Goal: Information Seeking & Learning: Learn about a topic

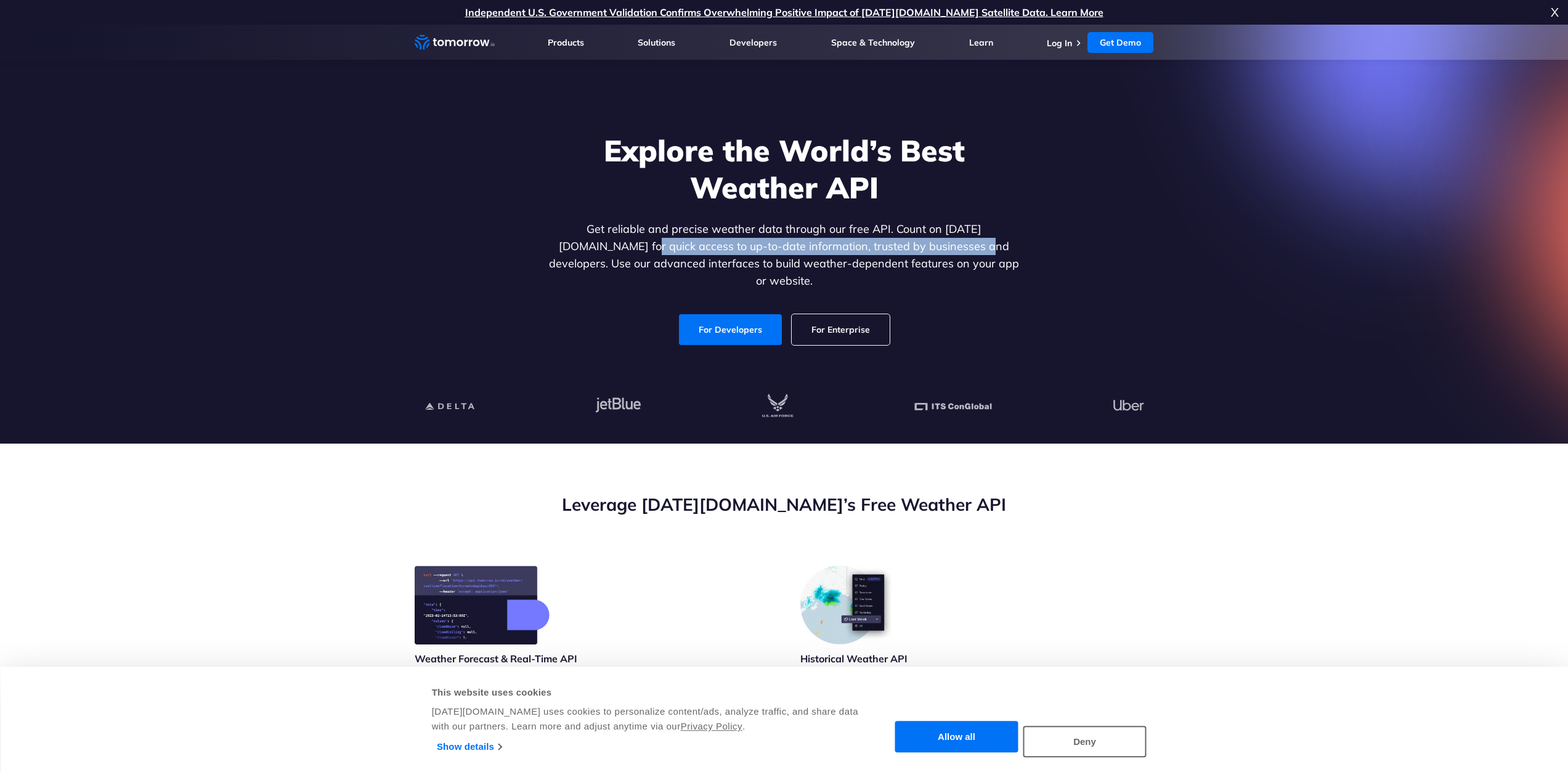
drag, startPoint x: 554, startPoint y: 246, endPoint x: 892, endPoint y: 244, distance: 338.0
click at [892, 244] on p "Get reliable and precise weather data through our free API. Count on [DATE][DOM…" at bounding box center [784, 255] width 475 height 69
click at [985, 247] on p "Get reliable and precise weather data through our free API. Count on Tomorrow.i…" at bounding box center [784, 255] width 475 height 69
drag, startPoint x: 555, startPoint y: 257, endPoint x: 944, endPoint y: 235, distance: 389.6
click at [944, 235] on p "Get reliable and precise weather data through our free API. Count on Tomorrow.i…" at bounding box center [784, 255] width 475 height 69
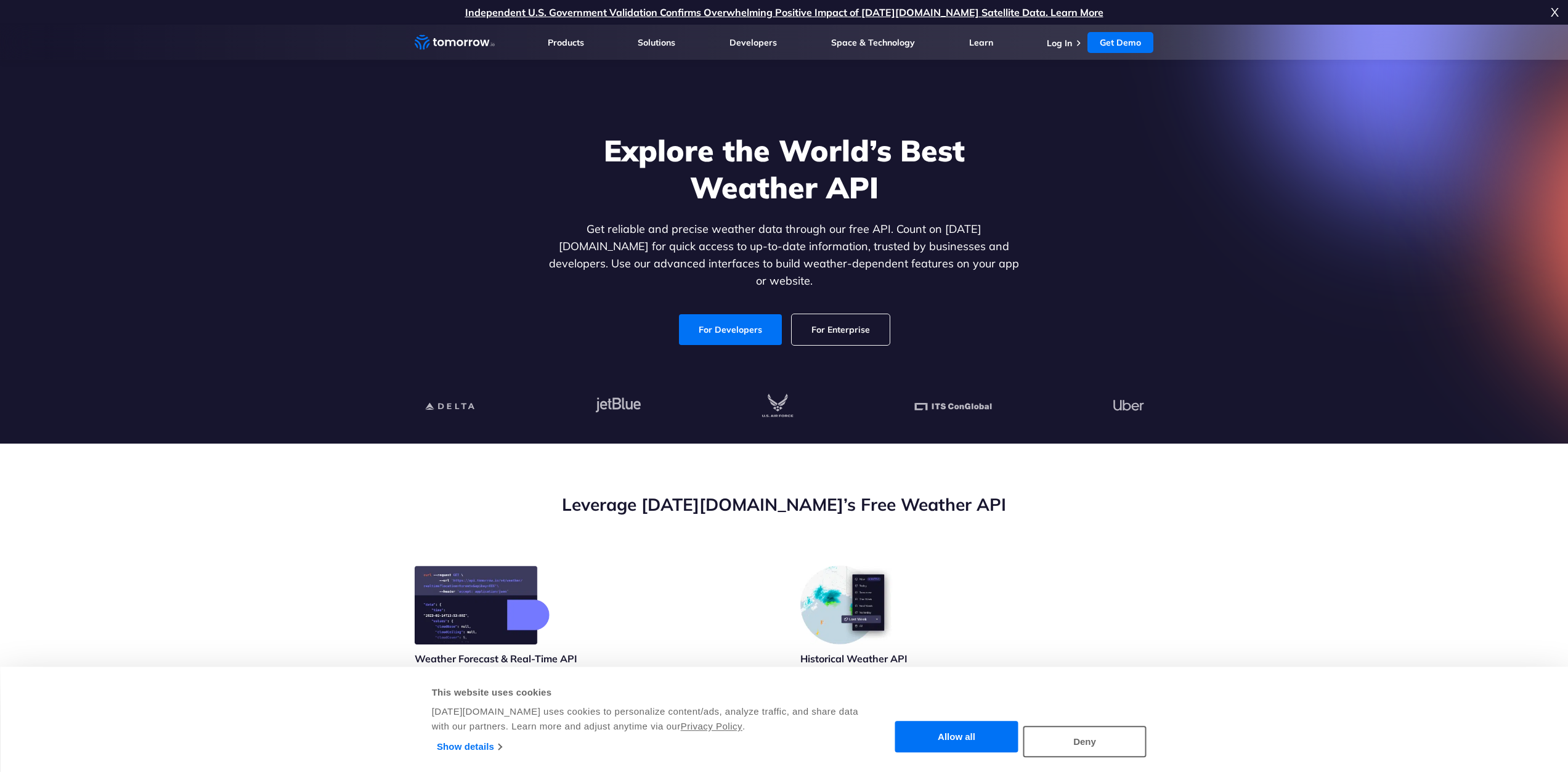
click at [951, 243] on p "Get reliable and precise weather data through our free API. Count on Tomorrow.i…" at bounding box center [784, 255] width 475 height 69
drag, startPoint x: 759, startPoint y: 263, endPoint x: 933, endPoint y: 266, distance: 174.0
click at [803, 259] on p "Get reliable and precise weather data through our free API. Count on Tomorrow.i…" at bounding box center [784, 255] width 475 height 69
click at [1046, 270] on div "Explore the World’s Best Weather API Get reliable and precise weather data thro…" at bounding box center [784, 239] width 759 height 262
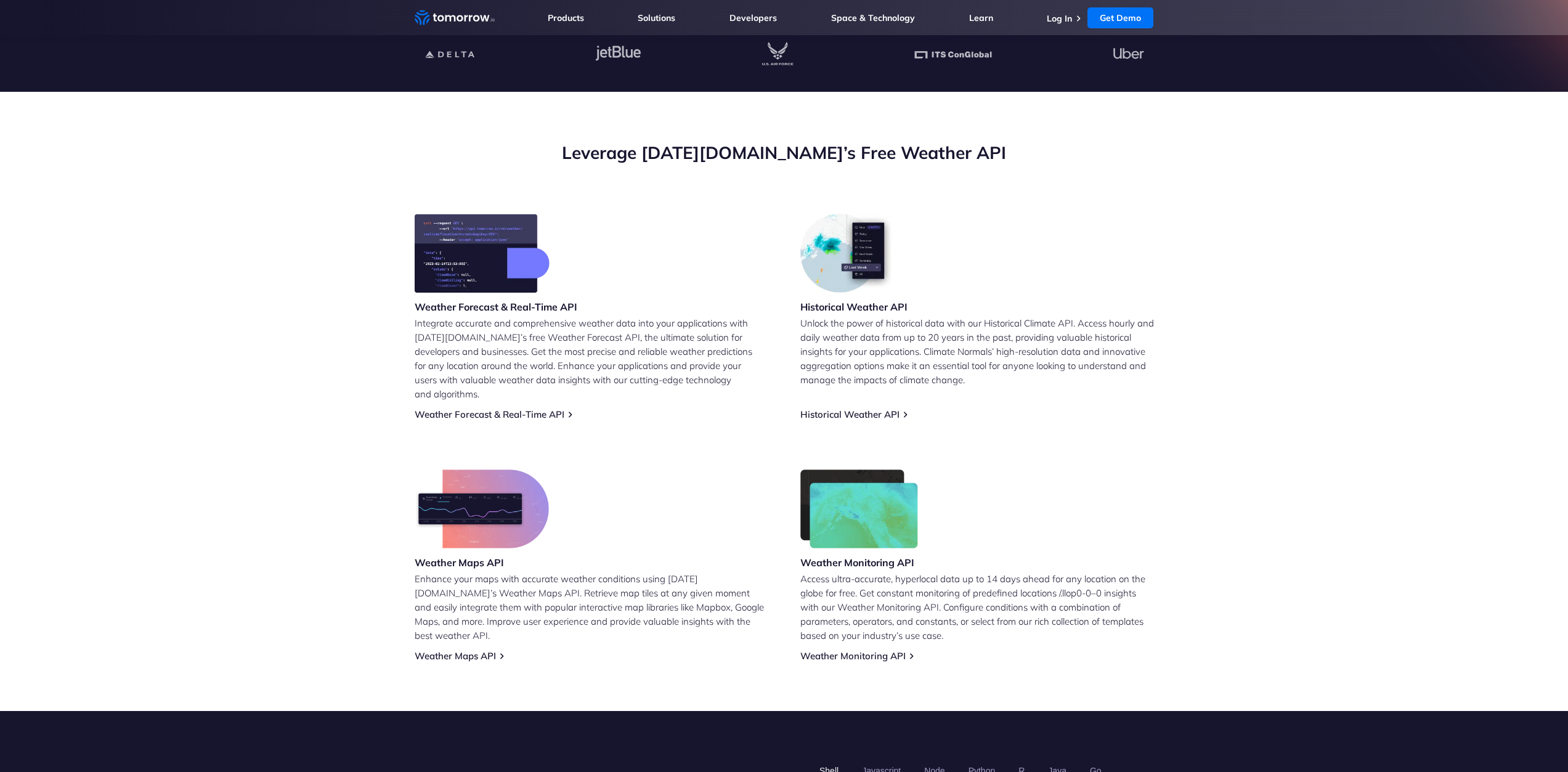
scroll to position [369, 0]
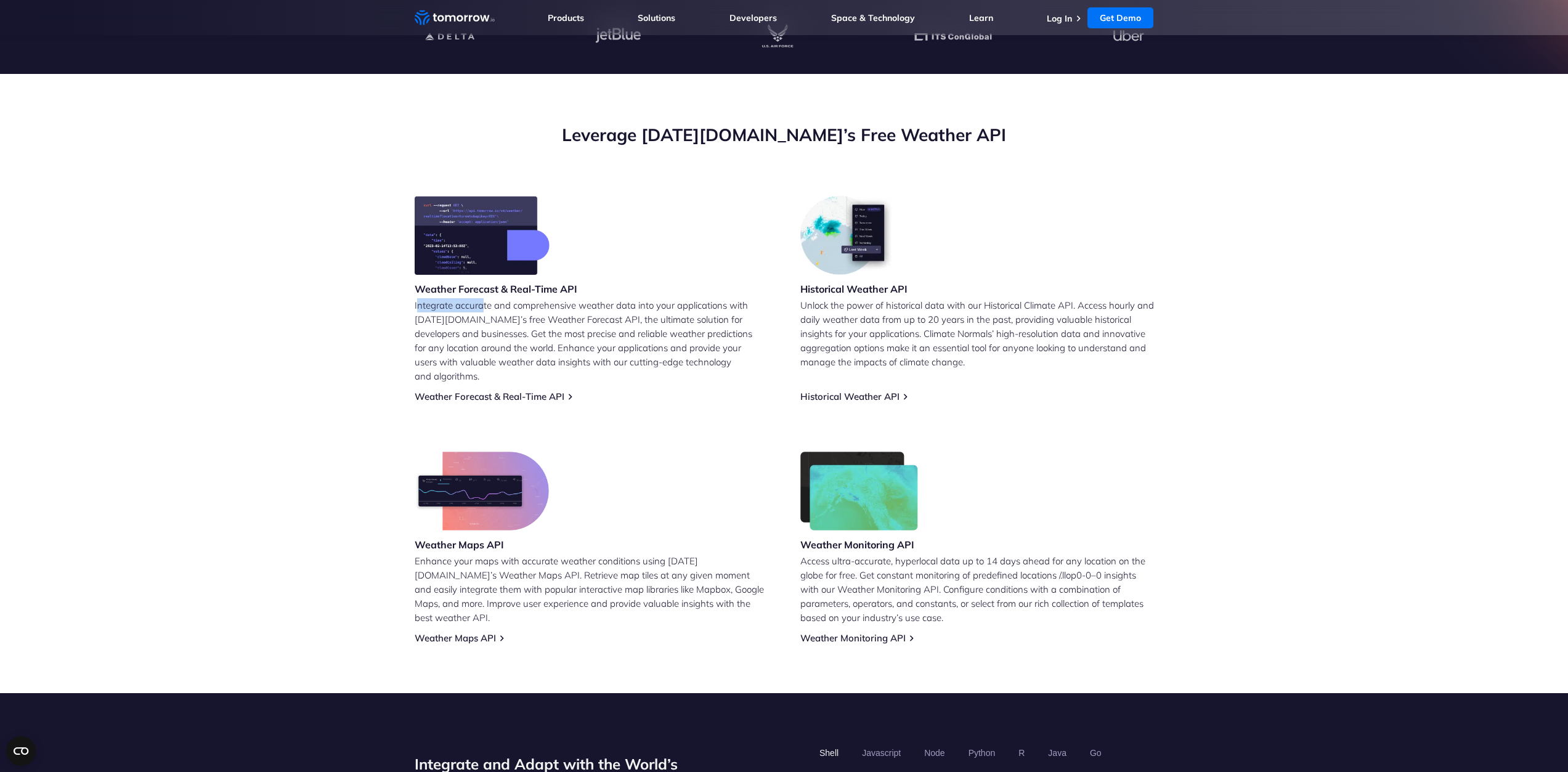
drag, startPoint x: 419, startPoint y: 304, endPoint x: 484, endPoint y: 310, distance: 65.3
click at [484, 310] on p "Integrate accurate and comprehensive weather data into your applications with T…" at bounding box center [591, 340] width 353 height 85
click at [716, 318] on p "Integrate accurate and comprehensive weather data into your applications with T…" at bounding box center [591, 340] width 353 height 85
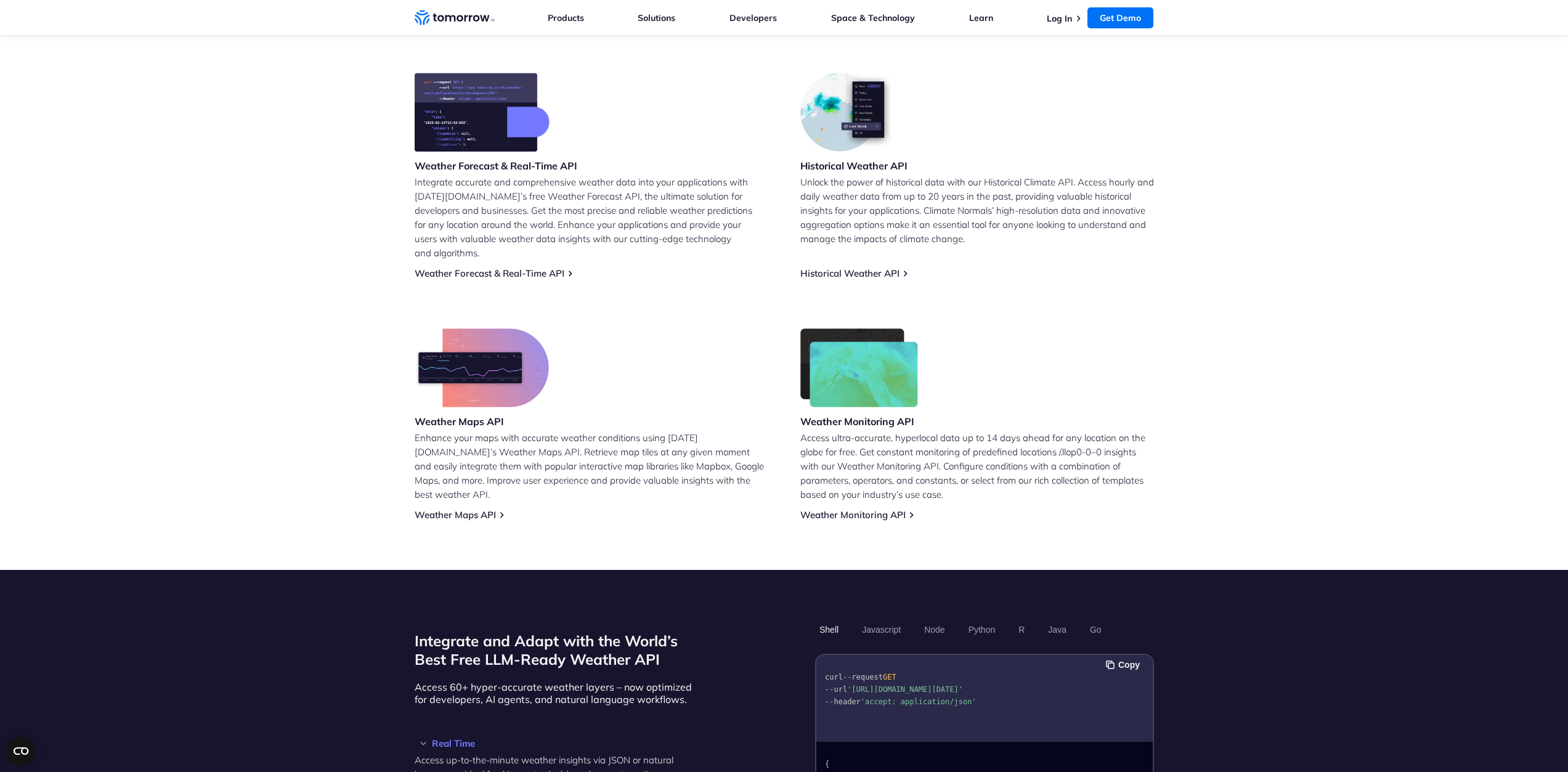
scroll to position [924, 0]
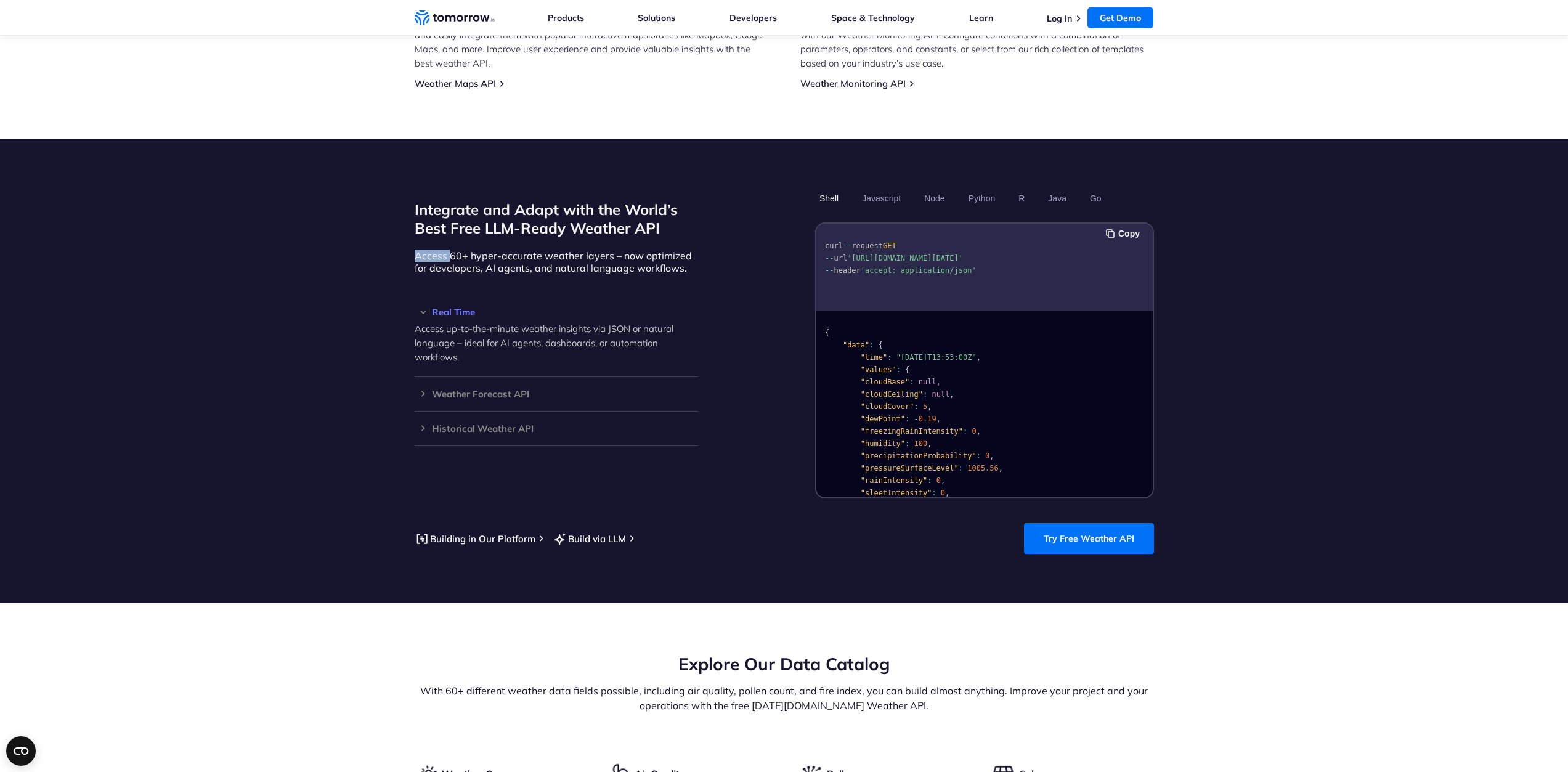
drag, startPoint x: 455, startPoint y: 226, endPoint x: 738, endPoint y: 221, distance: 283.0
click at [738, 221] on div "Integrate and Adapt with the World’s Best Free LLM-Ready Weather API Access 60+…" at bounding box center [784, 343] width 739 height 310
click at [733, 314] on div "Integrate and Adapt with the World’s Best Free LLM-Ready Weather API Access 60+…" at bounding box center [784, 343] width 739 height 310
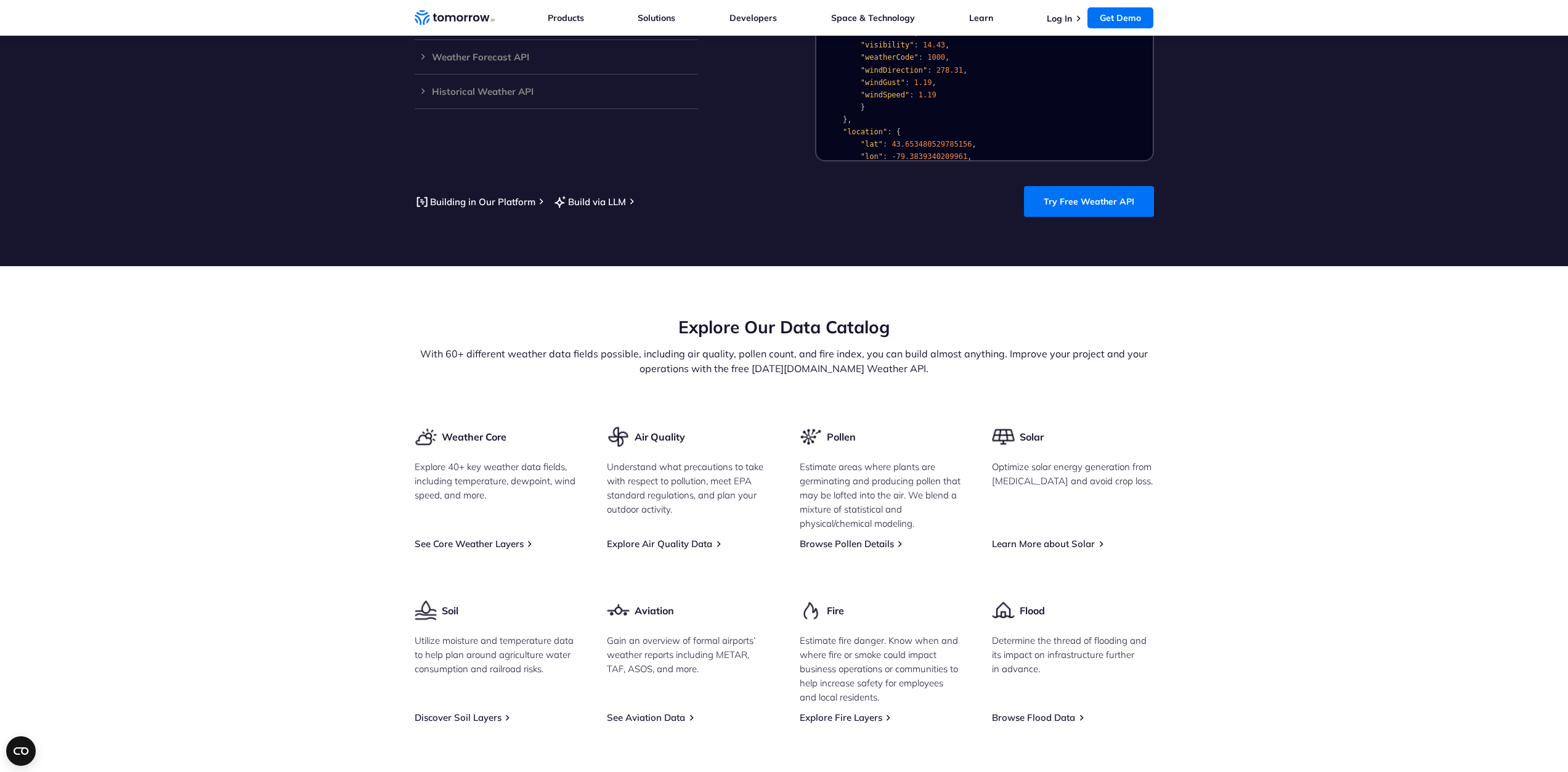
scroll to position [1294, 0]
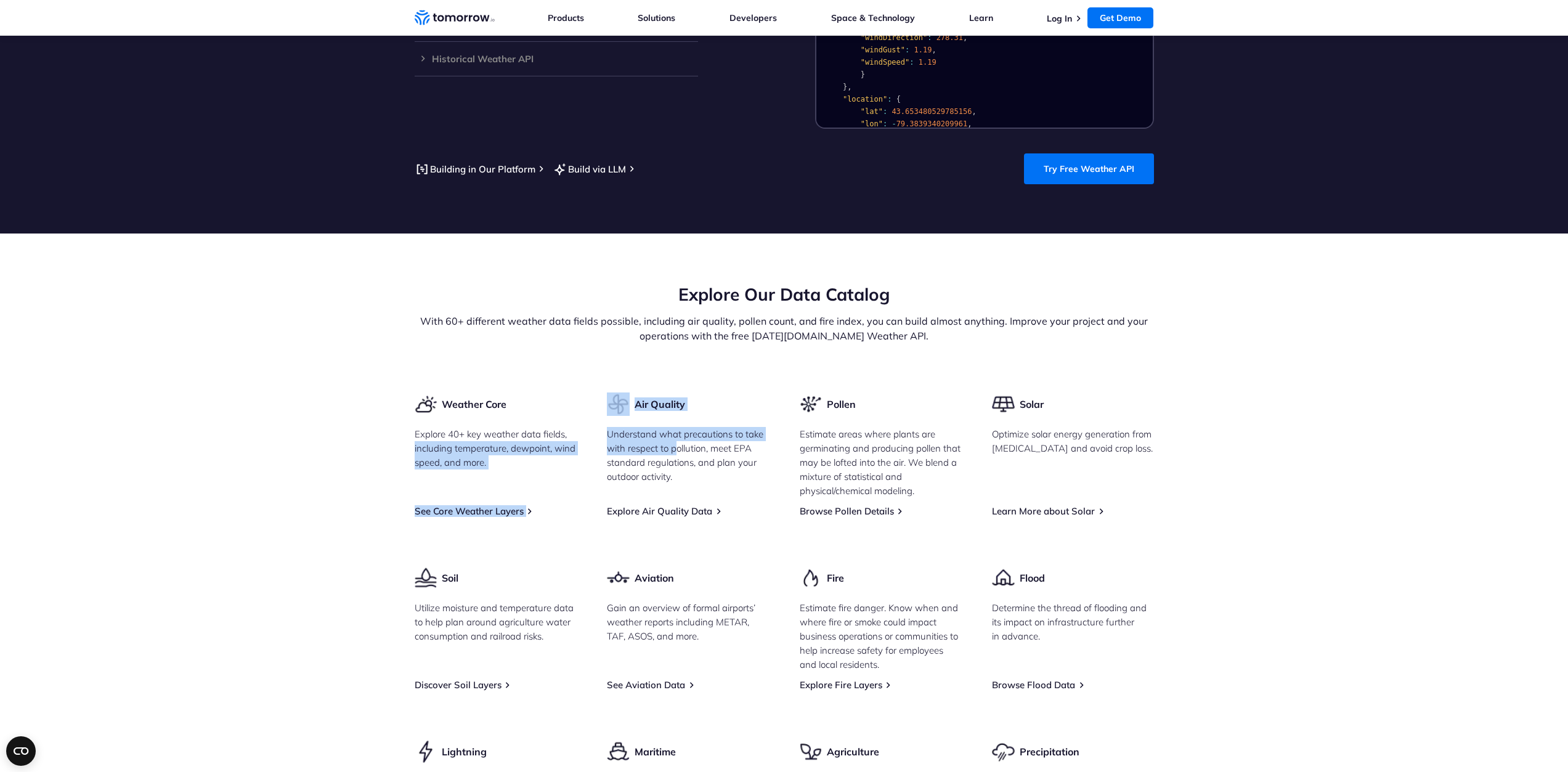
drag, startPoint x: 405, startPoint y: 428, endPoint x: 680, endPoint y: 431, distance: 275.0
click at [680, 431] on section "Explore Our Data Catalog With 60+ different weather data fields possible, inclu…" at bounding box center [784, 583] width 1568 height 699
click at [728, 448] on p "Understand what precautions to take with respect to pollution, meet EPA standar…" at bounding box center [688, 455] width 162 height 57
drag, startPoint x: 707, startPoint y: 497, endPoint x: 730, endPoint y: 504, distance: 24.0
click at [730, 504] on div "Weather Core Explore 40+ key weather data fields, including temperature, dewpoi…" at bounding box center [784, 614] width 739 height 444
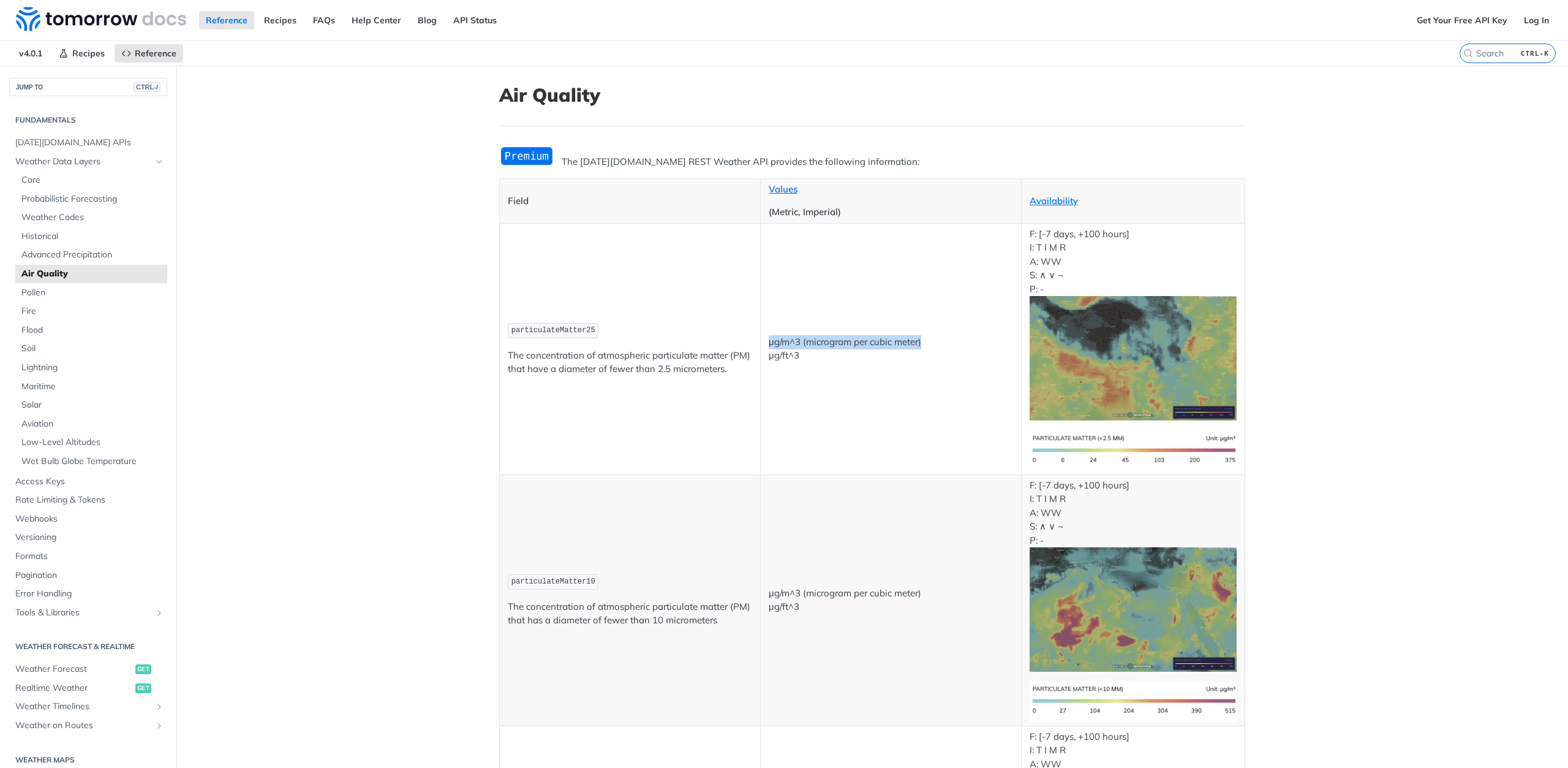
drag, startPoint x: 762, startPoint y: 337, endPoint x: 982, endPoint y: 345, distance: 220.1
click at [982, 345] on td "μg/m^3 (microgram per cubic meter) μg/ft^3" at bounding box center [890, 349] width 261 height 252
click at [1215, 221] on th "Availability" at bounding box center [1132, 201] width 223 height 45
drag, startPoint x: 1029, startPoint y: 232, endPoint x: 1151, endPoint y: 225, distance: 122.2
click at [1151, 225] on td "F: [-7 days, +100 hours] I: T I M R A: WW S: ∧ ∨ ~ P: -" at bounding box center [1132, 349] width 223 height 252
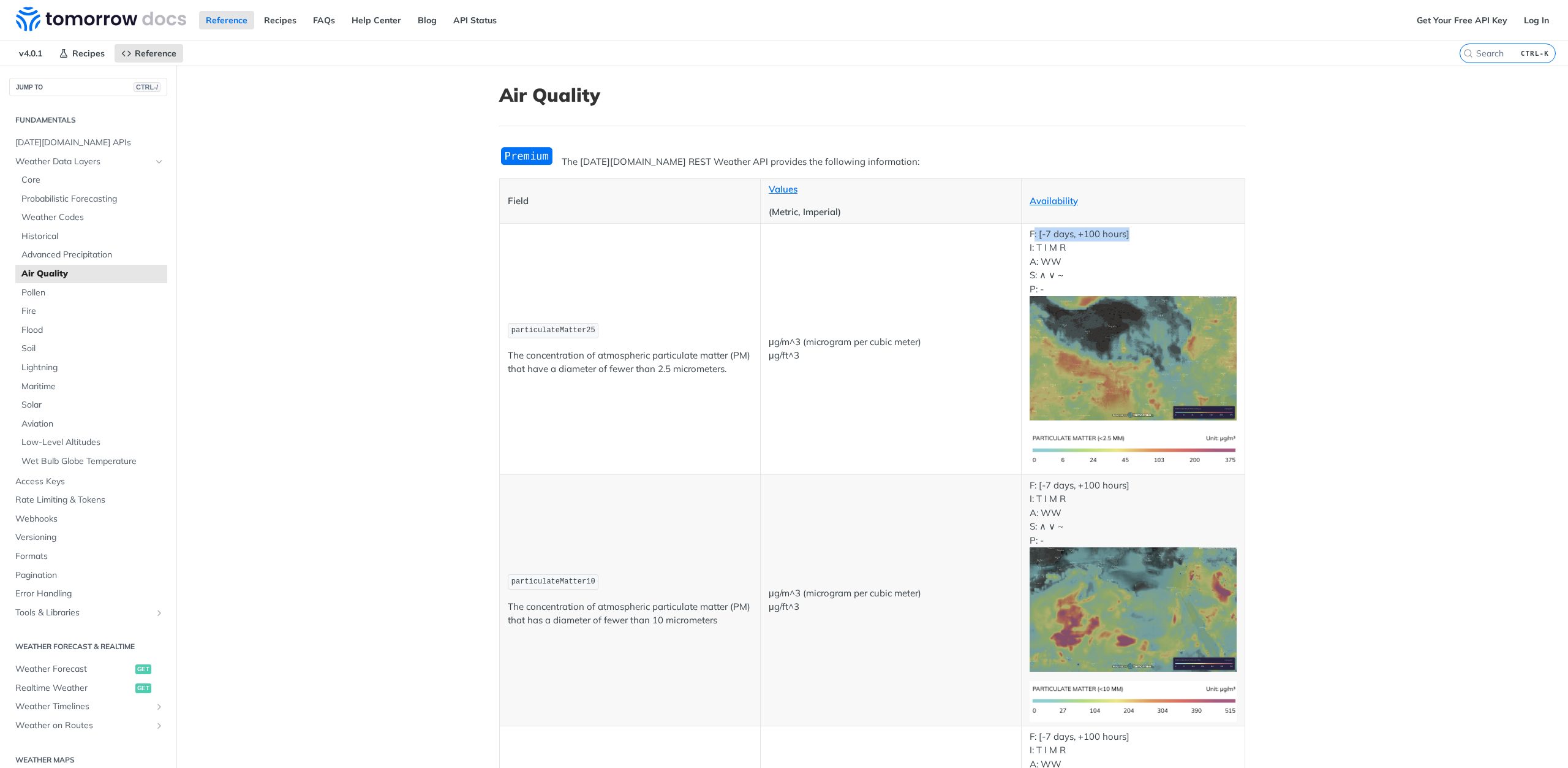
click at [1170, 232] on p "F: [-7 days, +100 hours] I: T I M R A: WW S: ∧ ∨ ~ P: -" at bounding box center [1133, 324] width 207 height 193
drag, startPoint x: 1012, startPoint y: 240, endPoint x: 1060, endPoint y: 311, distance: 85.7
click at [1060, 311] on tr "particulateMatter25 The concentration of atmospheric particulate matter (PM) th…" at bounding box center [872, 349] width 745 height 252
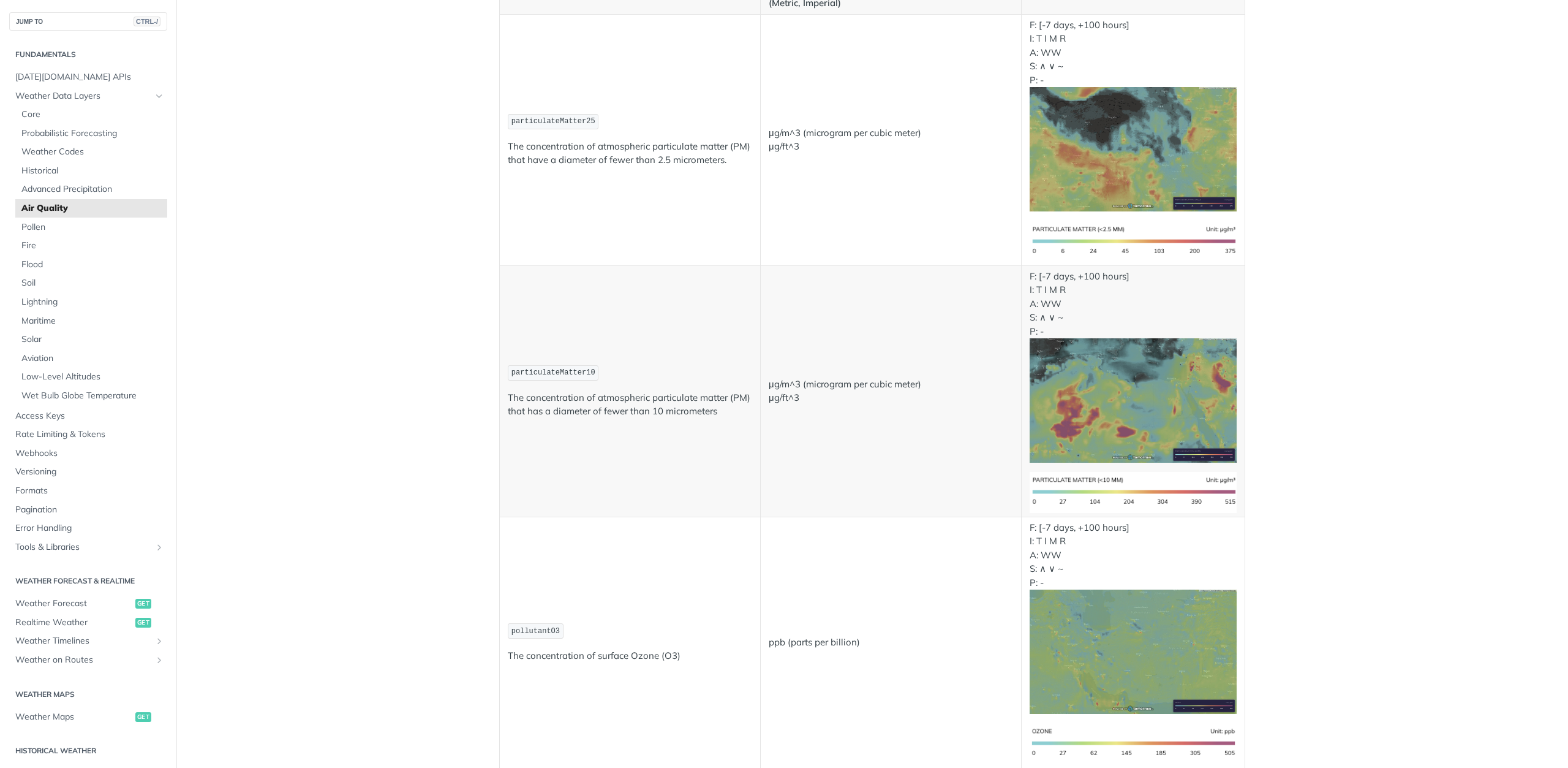
scroll to position [245, 0]
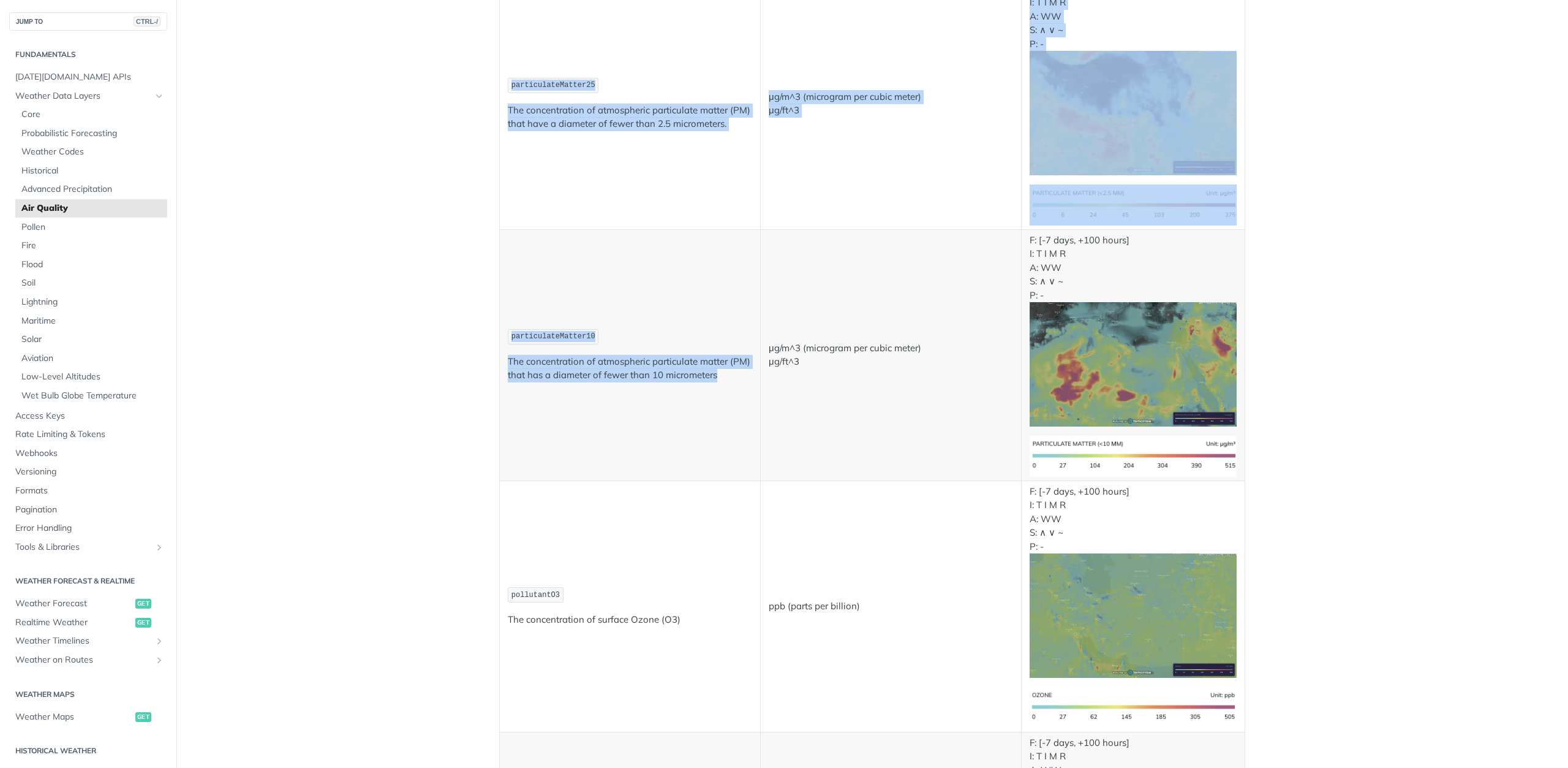
drag, startPoint x: 475, startPoint y: 364, endPoint x: 777, endPoint y: 410, distance: 305.5
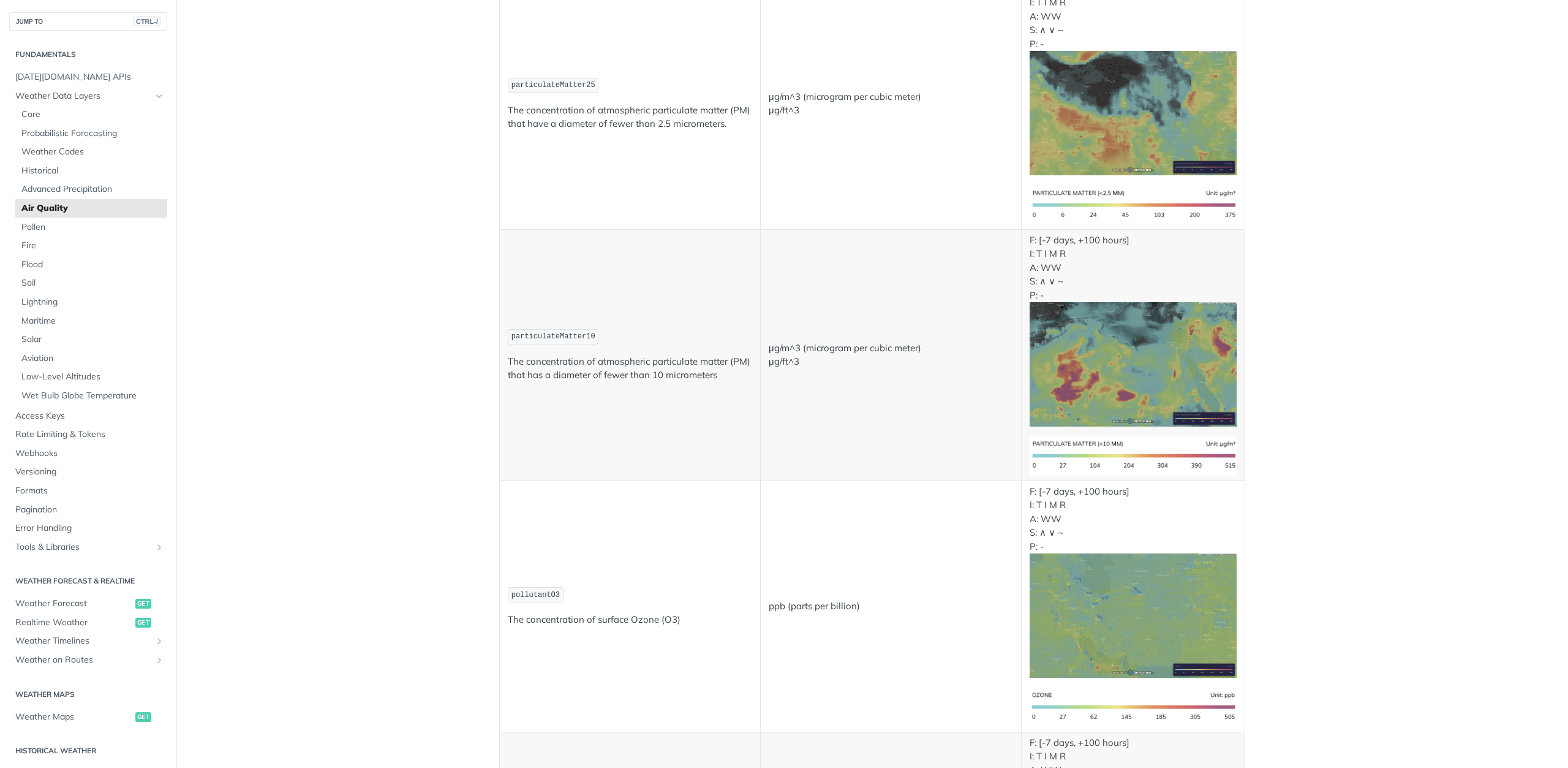
click at [908, 411] on td "μg/m^3 (microgram per cubic meter) μg/ft^3" at bounding box center [890, 355] width 261 height 252
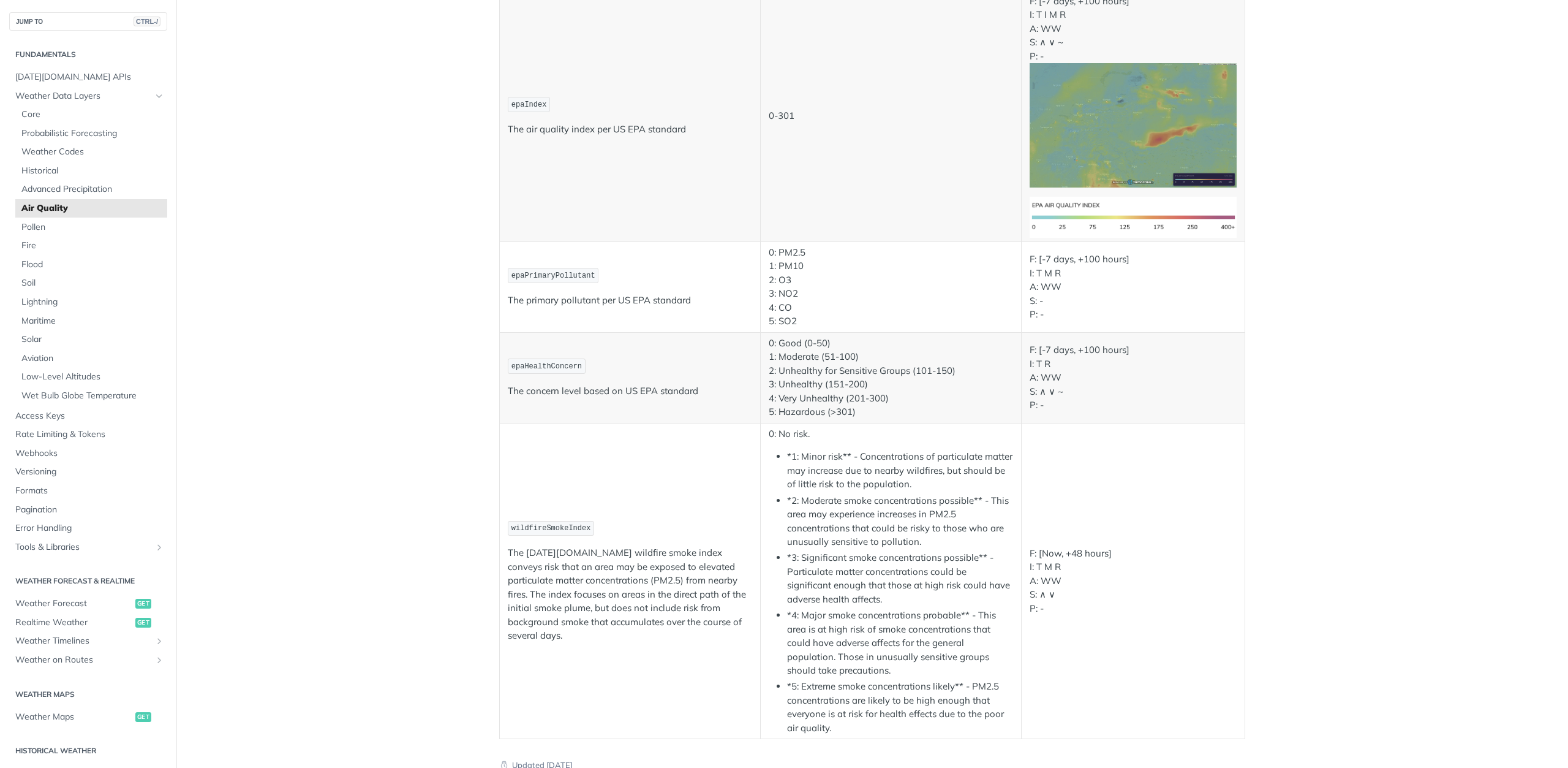
scroll to position [2111, 0]
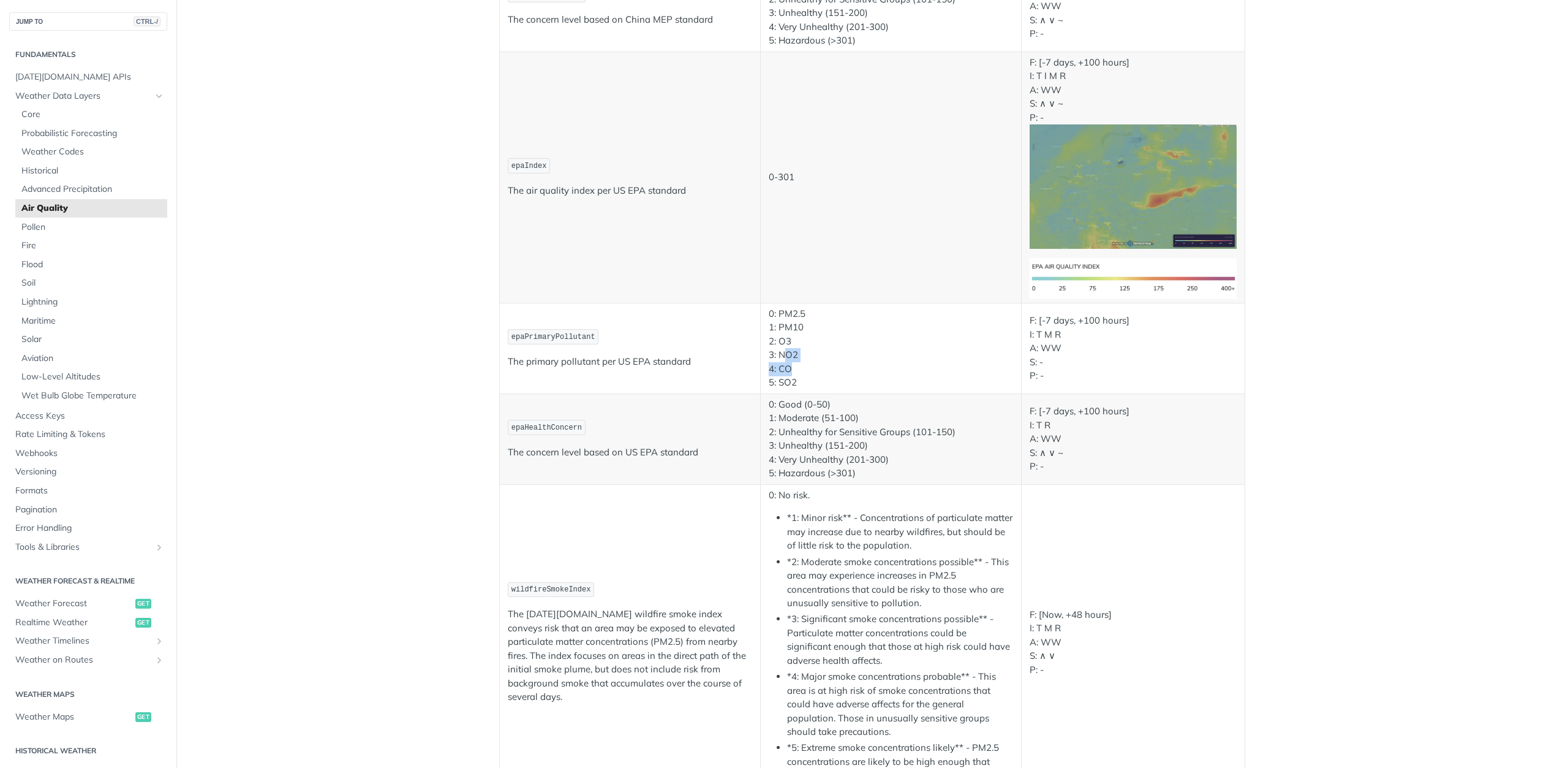
drag, startPoint x: 778, startPoint y: 358, endPoint x: 825, endPoint y: 366, distance: 47.7
click at [825, 365] on p "0: PM2.5 1: PM10 2: O3 3: NO2 4: CO 5: SO2" at bounding box center [891, 348] width 245 height 83
click at [833, 387] on p "0: PM2.5 1: PM10 2: O3 3: NO2 4: CO 5: SO2" at bounding box center [891, 348] width 245 height 83
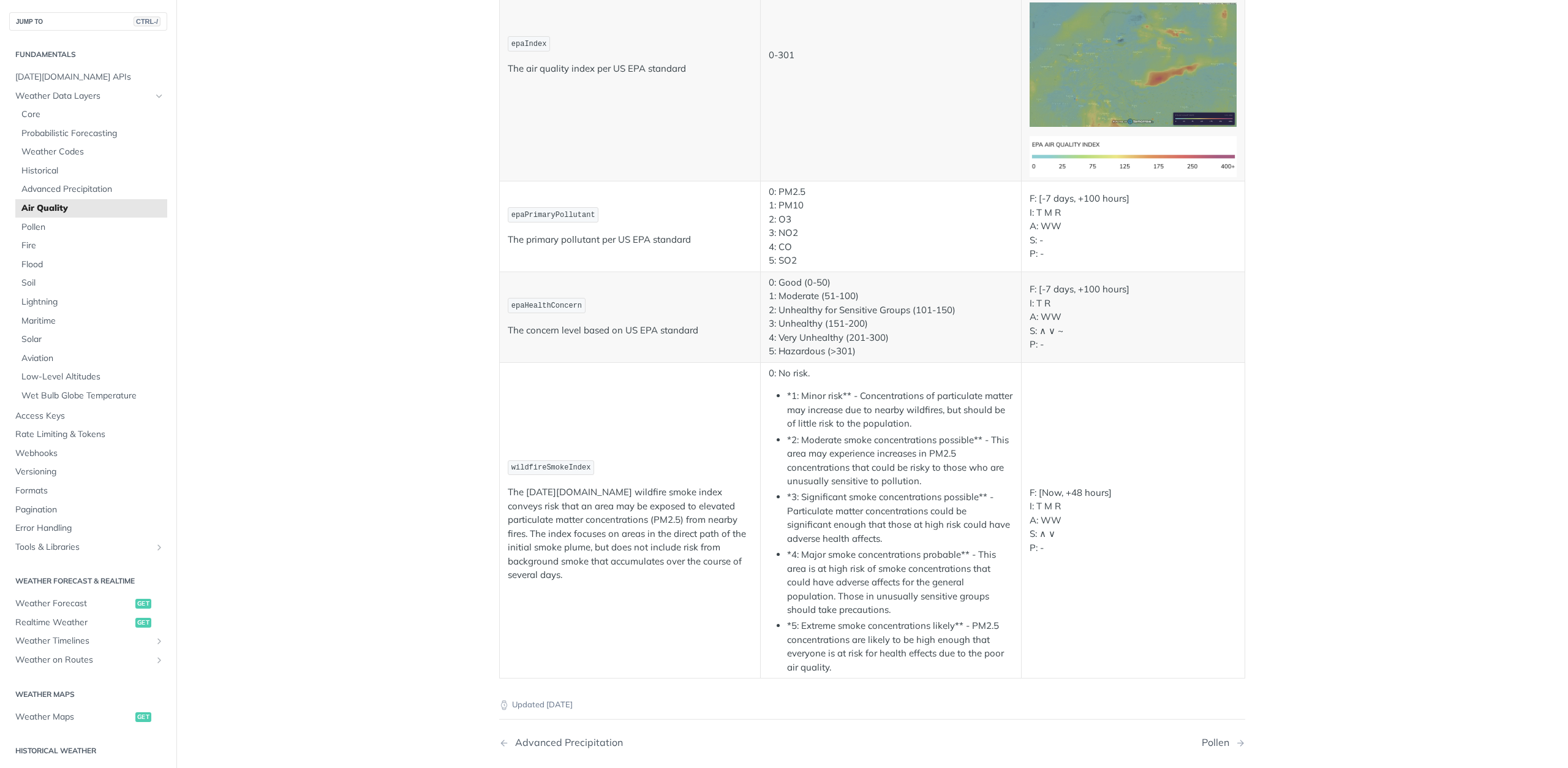
scroll to position [2234, 0]
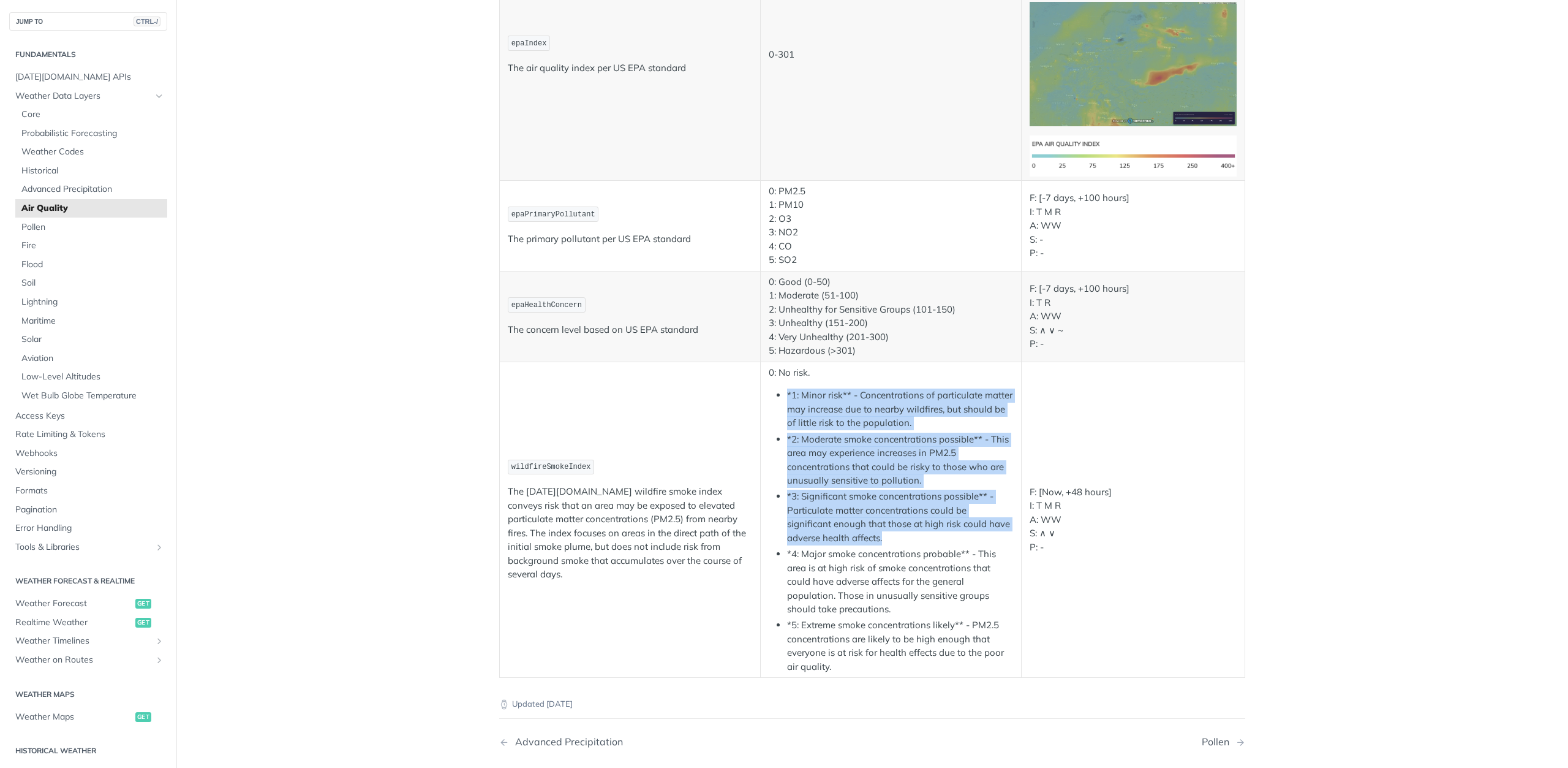
drag, startPoint x: 776, startPoint y: 389, endPoint x: 892, endPoint y: 542, distance: 192.0
click at [892, 542] on ul "*1: Minor risk** - Concentrations of particulate matter may increase due to nea…" at bounding box center [891, 531] width 245 height 285
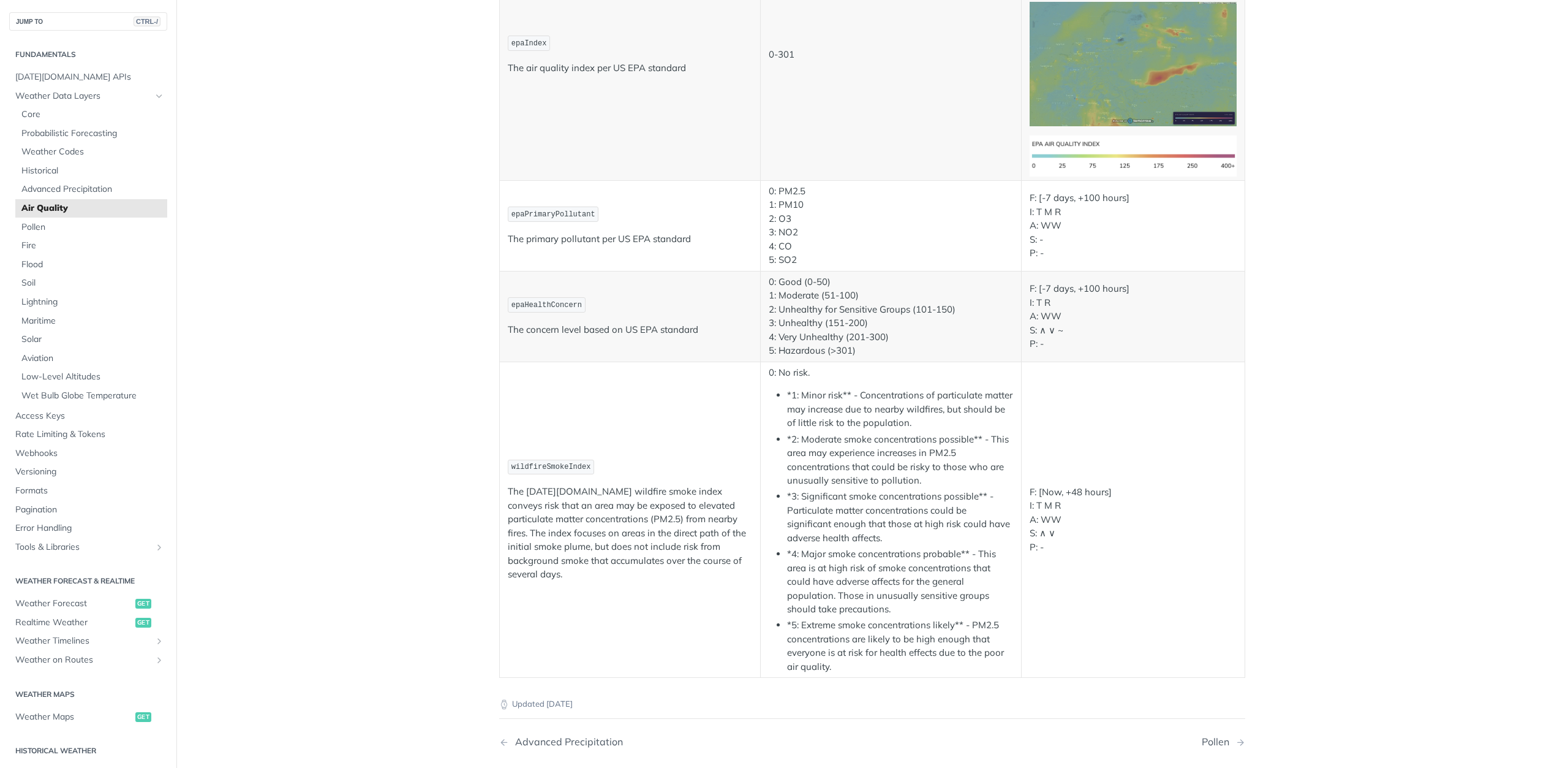
click at [904, 565] on li "*4: Major smoke concentrations probable** - This area is at high risk of smoke …" at bounding box center [900, 582] width 226 height 69
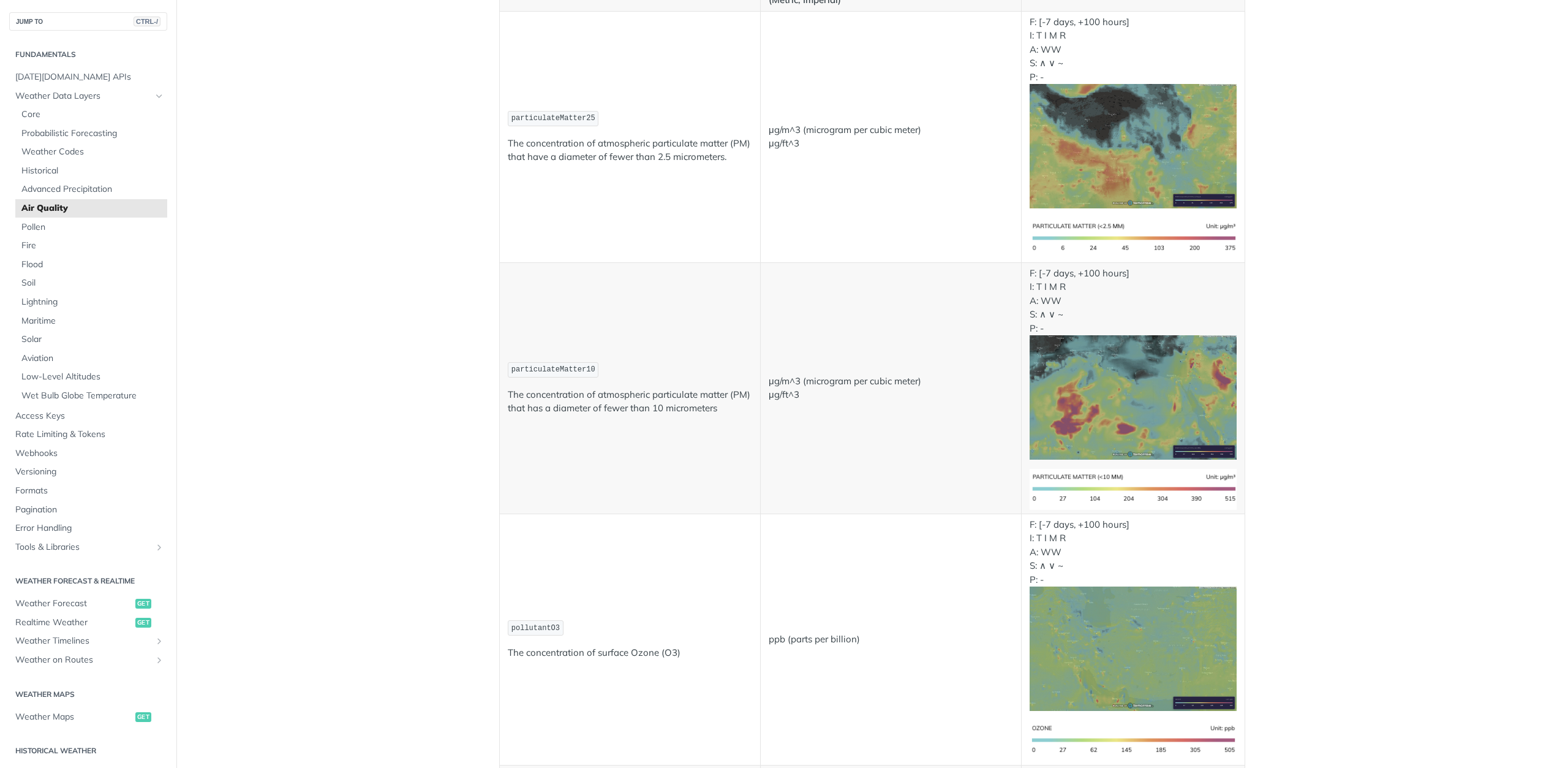
scroll to position [0, 0]
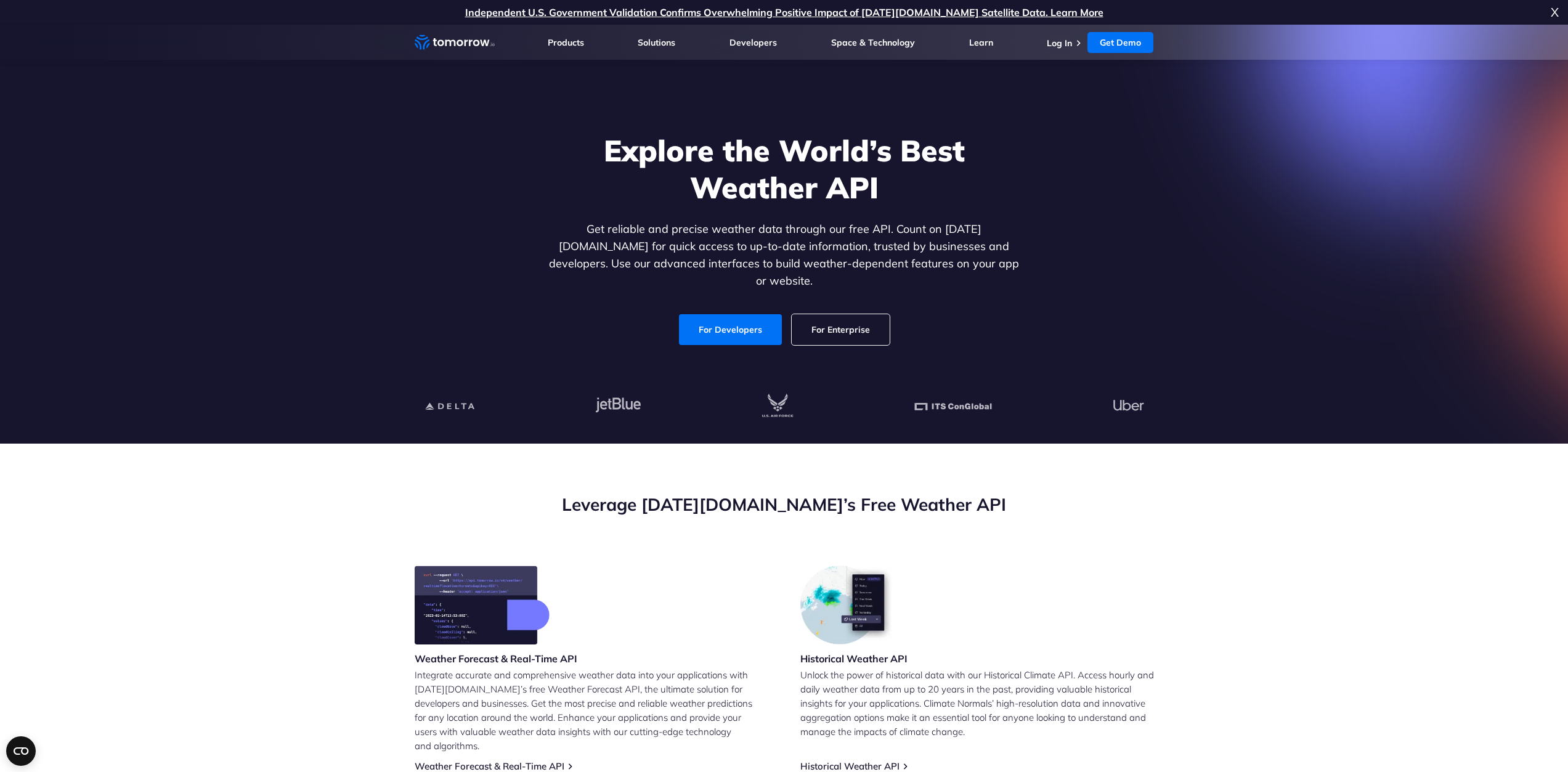
click at [873, 314] on link "For Enterprise" at bounding box center [840, 330] width 98 height 31
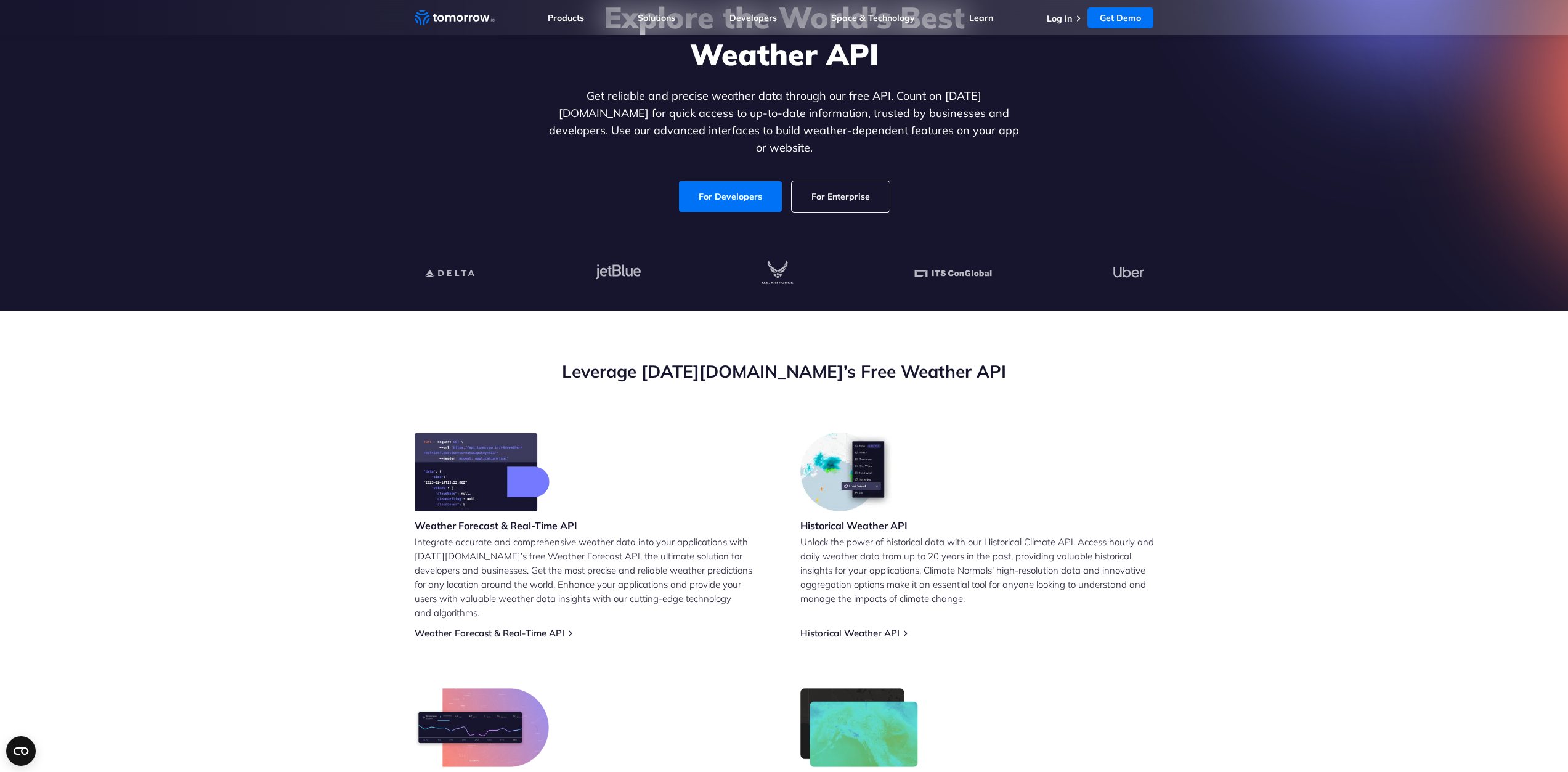
scroll to position [246, 0]
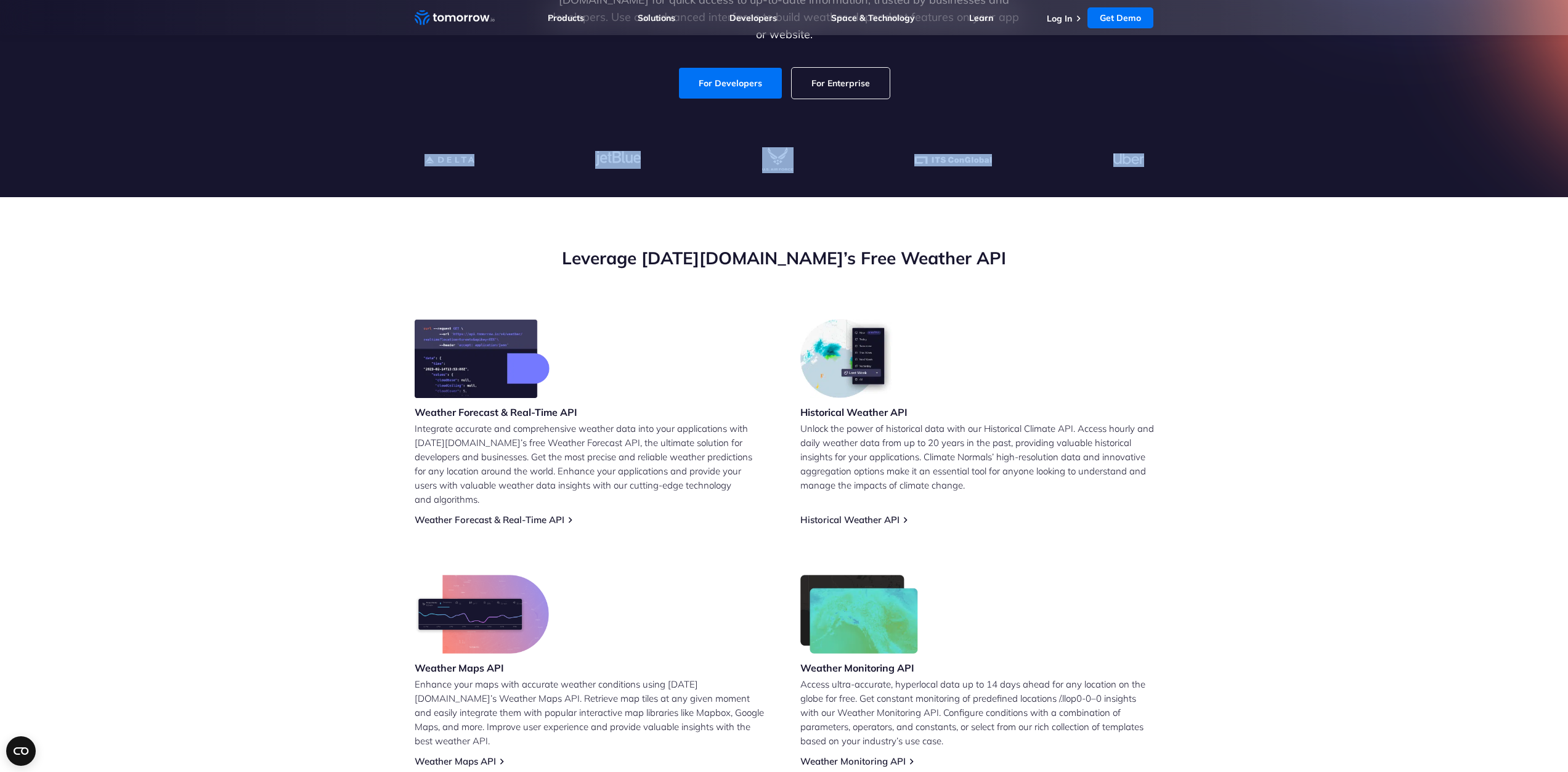
drag, startPoint x: 1101, startPoint y: 162, endPoint x: 1300, endPoint y: 168, distance: 199.1
click at [1004, 379] on div "Historical Weather API Unlock the power of historical data with our Historical …" at bounding box center [977, 422] width 353 height 206
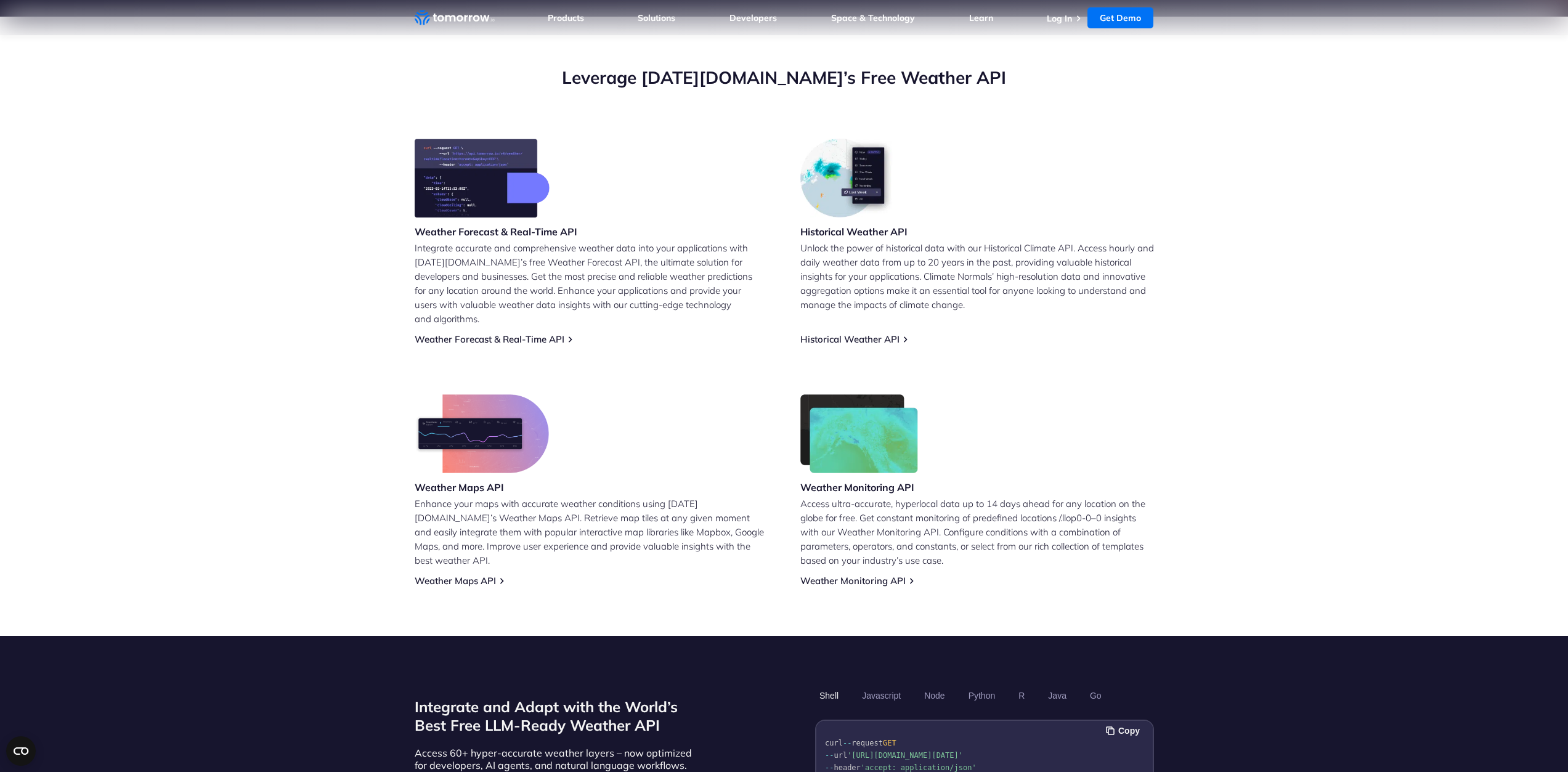
scroll to position [678, 0]
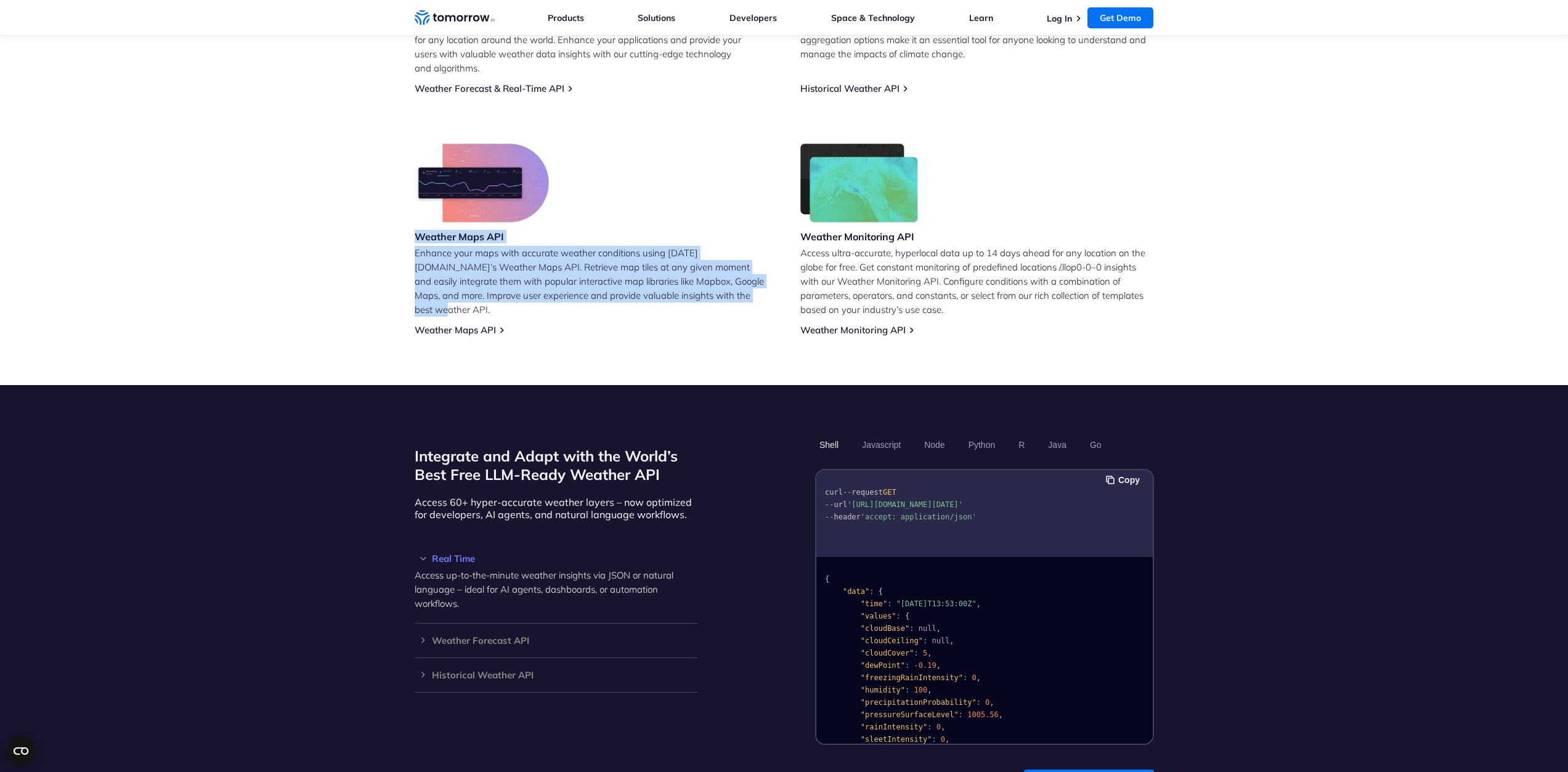
drag, startPoint x: 402, startPoint y: 225, endPoint x: 695, endPoint y: 282, distance: 298.5
click at [695, 282] on section "Leverage Tomorrow.io’s Free Weather API Weather Forecast & Real-Time API Integr…" at bounding box center [784, 76] width 1568 height 619
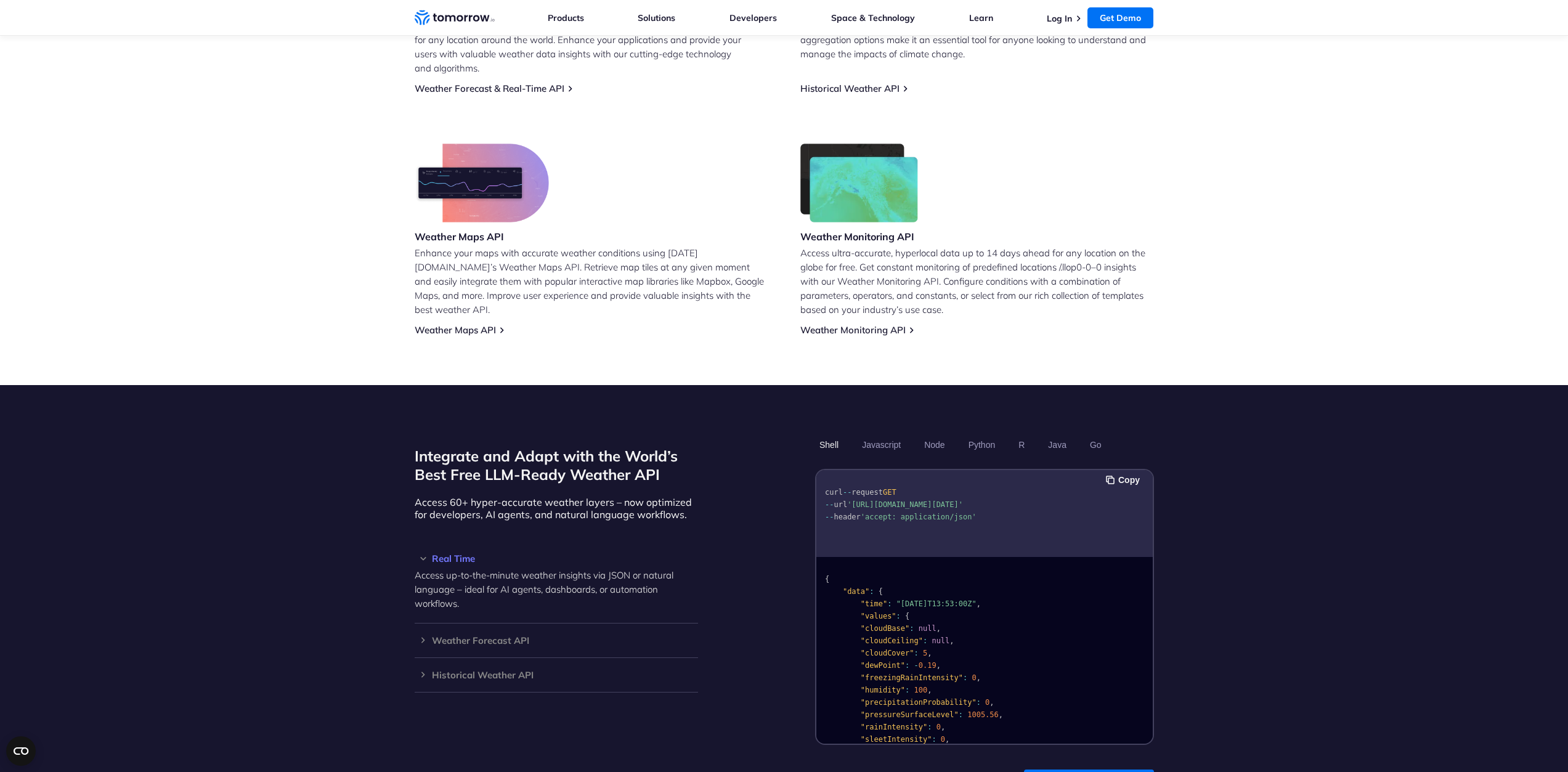
click at [705, 285] on p "Enhance your maps with accurate weather conditions using [DATE][DOMAIN_NAME]’s …" at bounding box center [591, 281] width 353 height 71
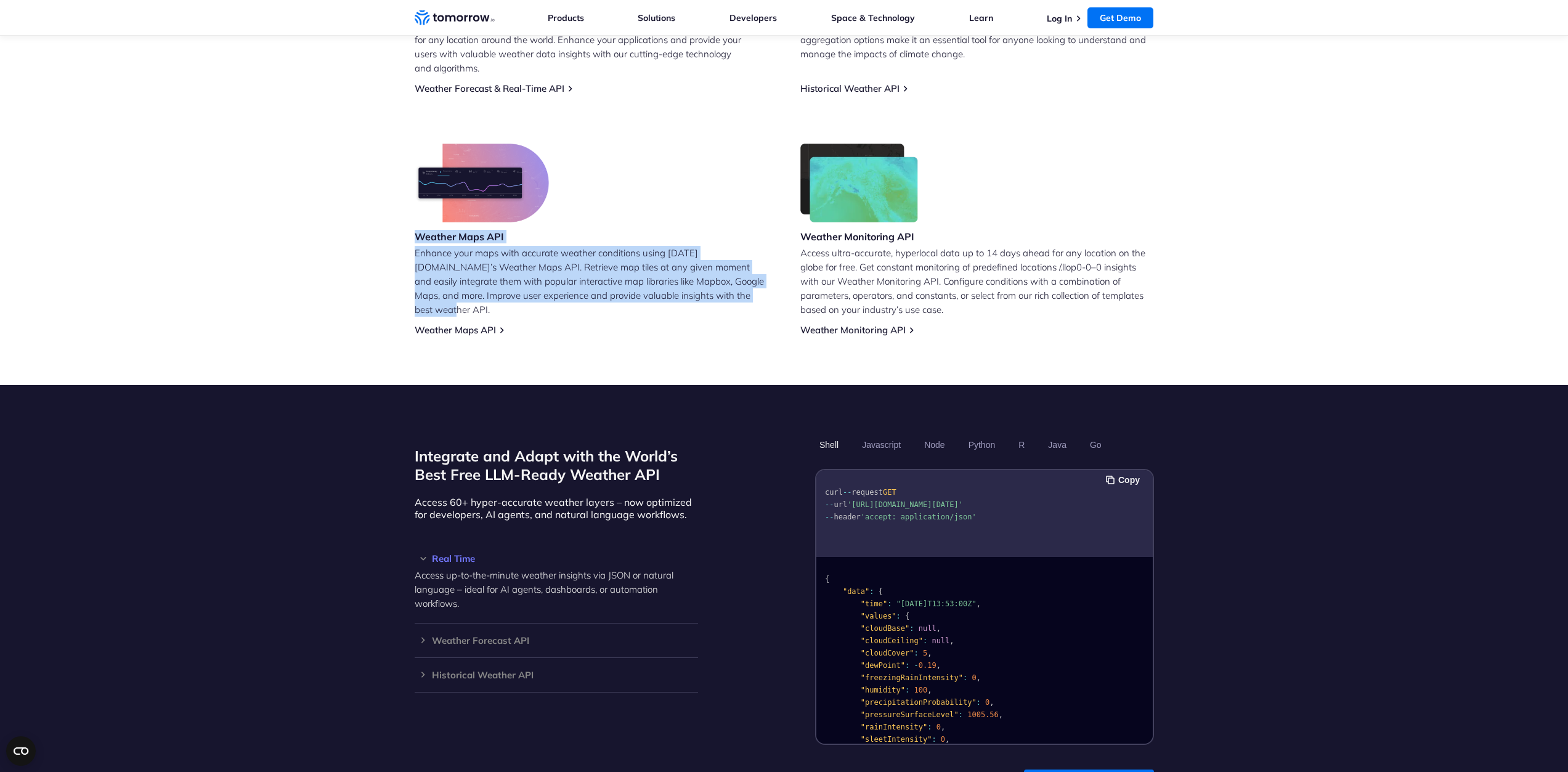
drag, startPoint x: 705, startPoint y: 290, endPoint x: 214, endPoint y: 217, distance: 496.4
click at [214, 217] on section "Leverage Tomorrow.io’s Free Weather API Weather Forecast & Real-Time API Integr…" at bounding box center [784, 76] width 1568 height 619
click at [673, 279] on p "Enhance your maps with accurate weather conditions using [DATE][DOMAIN_NAME]’s …" at bounding box center [591, 281] width 353 height 71
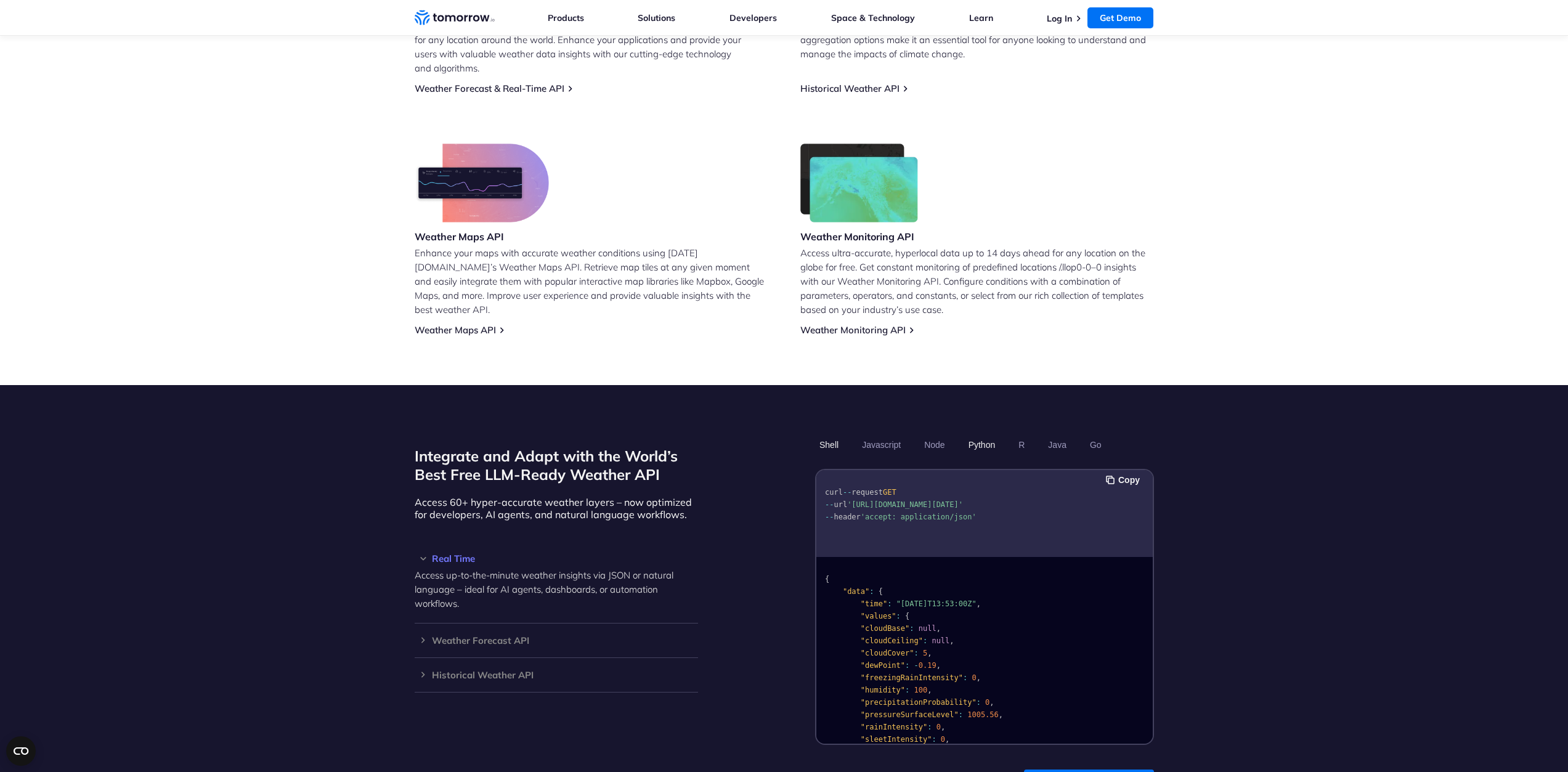
click at [987, 434] on button "Python" at bounding box center [981, 444] width 36 height 21
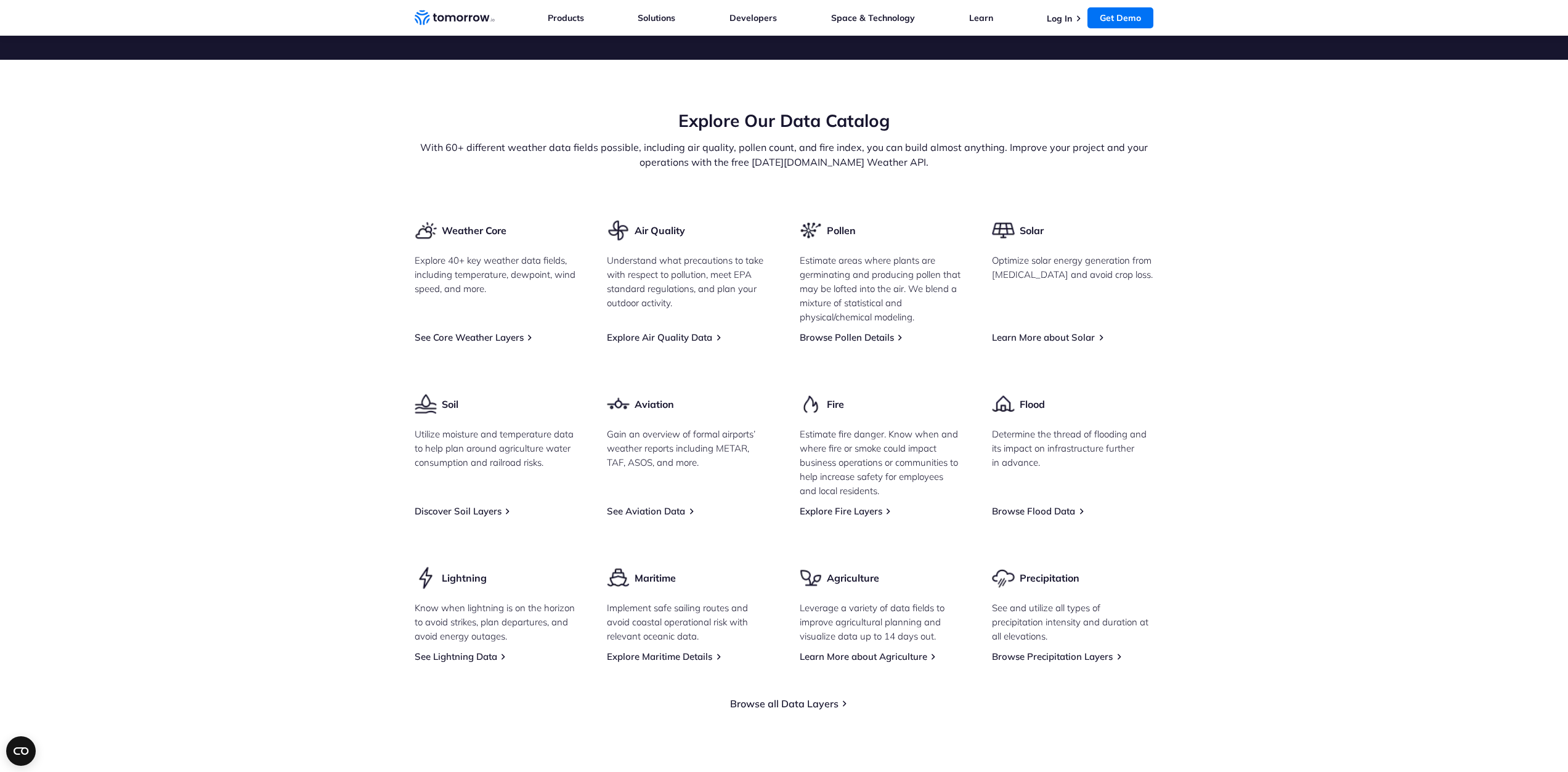
scroll to position [1479, 0]
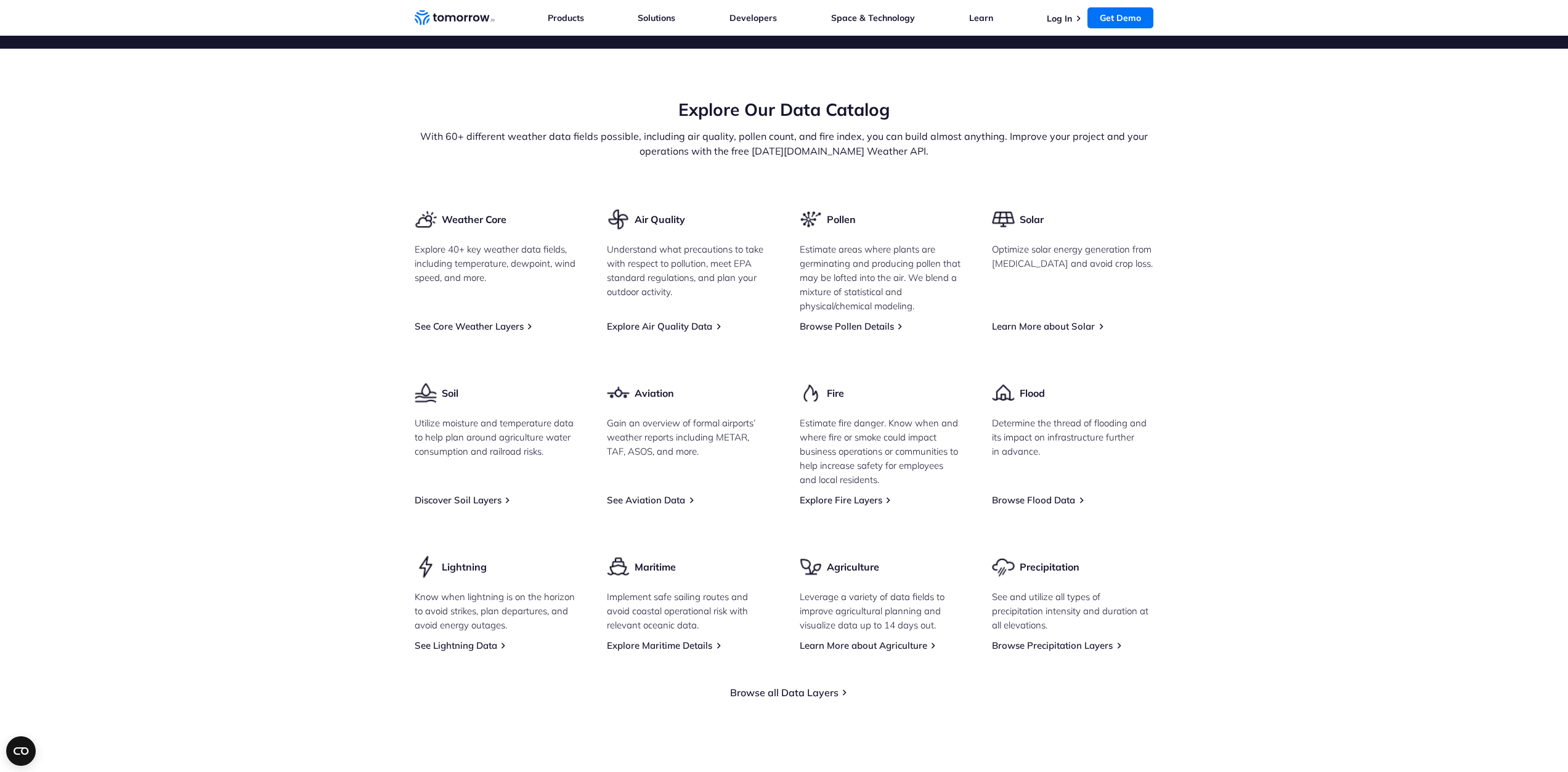
drag, startPoint x: 830, startPoint y: 492, endPoint x: 820, endPoint y: 476, distance: 18.9
drag, startPoint x: 820, startPoint y: 476, endPoint x: 816, endPoint y: 483, distance: 8.1
drag, startPoint x: 482, startPoint y: 311, endPoint x: 495, endPoint y: 318, distance: 14.8
click at [495, 318] on div "Weather Core Explore 40+ key weather data fields, including temperature, dewpoi…" at bounding box center [784, 429] width 739 height 444
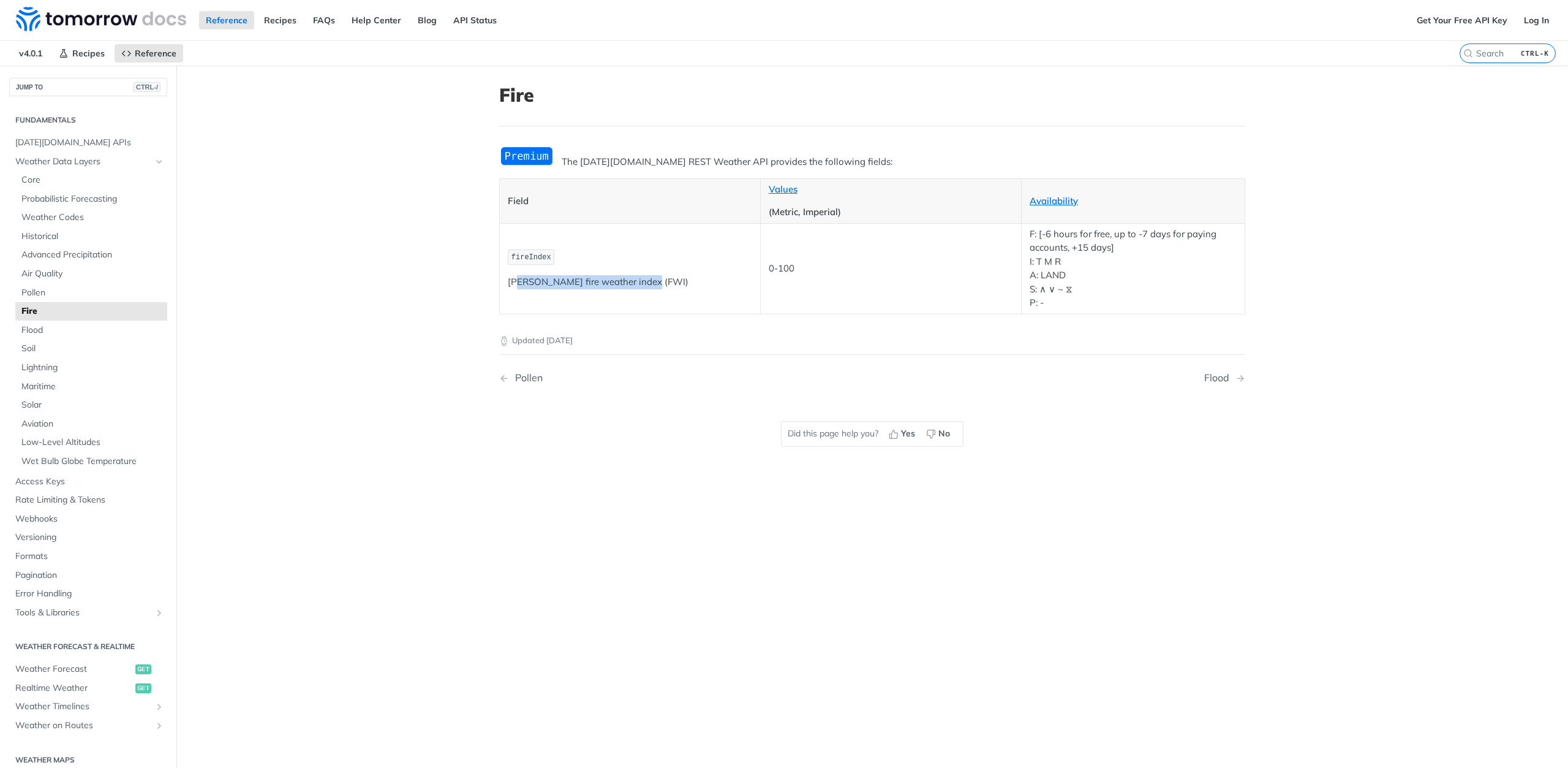
drag, startPoint x: 514, startPoint y: 288, endPoint x: 737, endPoint y: 284, distance: 223.0
click at [730, 284] on p "Fosberg fire weather index (FWI)" at bounding box center [629, 282] width 245 height 14
click at [894, 278] on td "0-100" at bounding box center [890, 268] width 261 height 91
drag, startPoint x: 1014, startPoint y: 237, endPoint x: 1103, endPoint y: 308, distance: 113.9
click at [1103, 308] on tr "fireIndex Fosberg fire weather index (FWI) 0-100 F: [-6 hours for free, up to -…" at bounding box center [872, 268] width 745 height 91
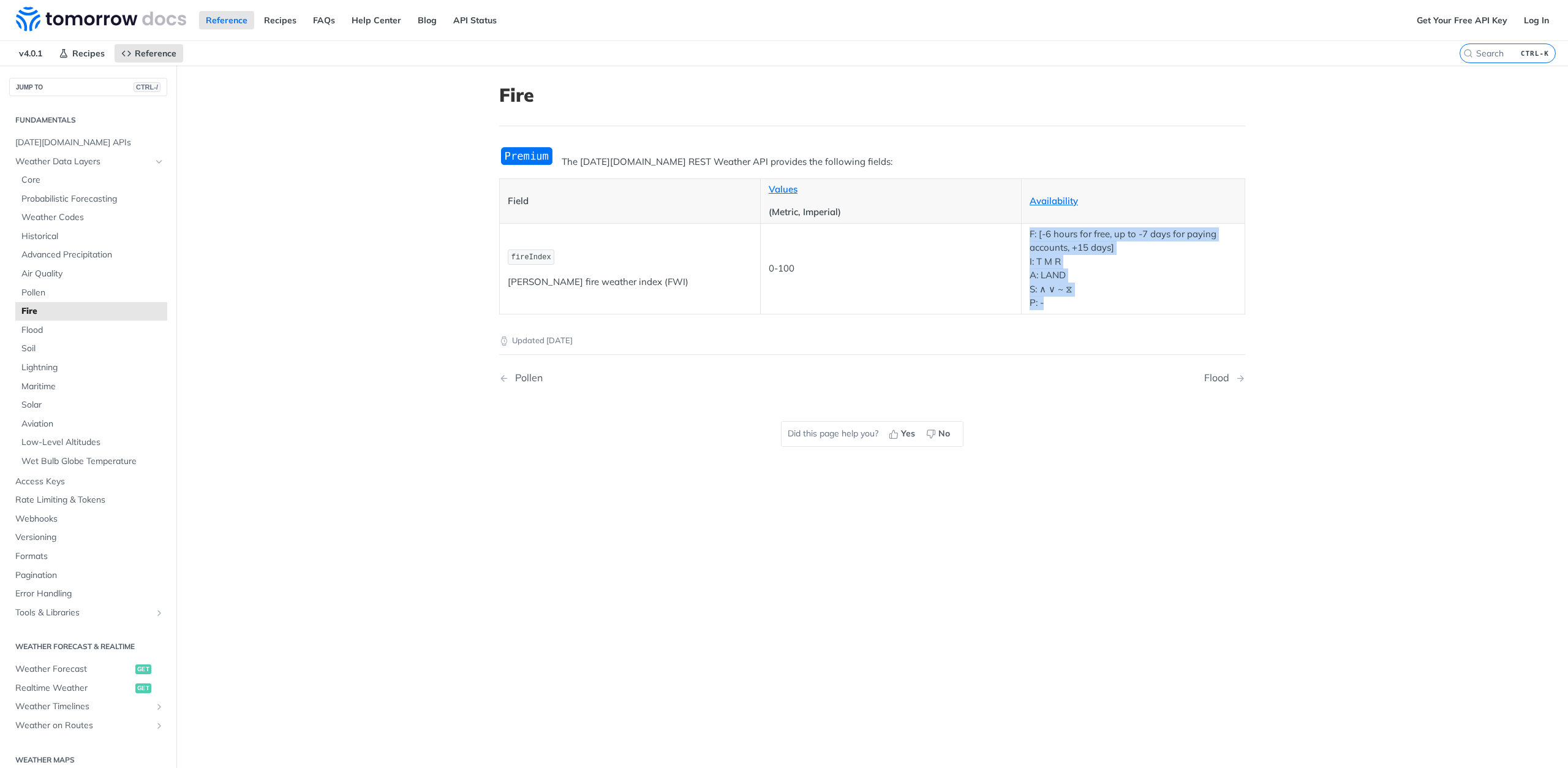
click at [1103, 308] on p "F: [-6 hours for free, up to -7 days for paying accounts, +15 days] I: T M R A:…" at bounding box center [1133, 268] width 207 height 83
drag, startPoint x: 1018, startPoint y: 224, endPoint x: 1087, endPoint y: 282, distance: 90.1
click at [1087, 282] on td "F: [-6 hours for free, up to -7 days for paying accounts, +15 days] I: T M R A:…" at bounding box center [1132, 268] width 223 height 91
click at [1100, 292] on p "F: [-6 hours for free, up to -7 days for paying accounts, +15 days] I: T M R A:…" at bounding box center [1133, 268] width 207 height 83
drag, startPoint x: 1024, startPoint y: 237, endPoint x: 1121, endPoint y: 230, distance: 97.3
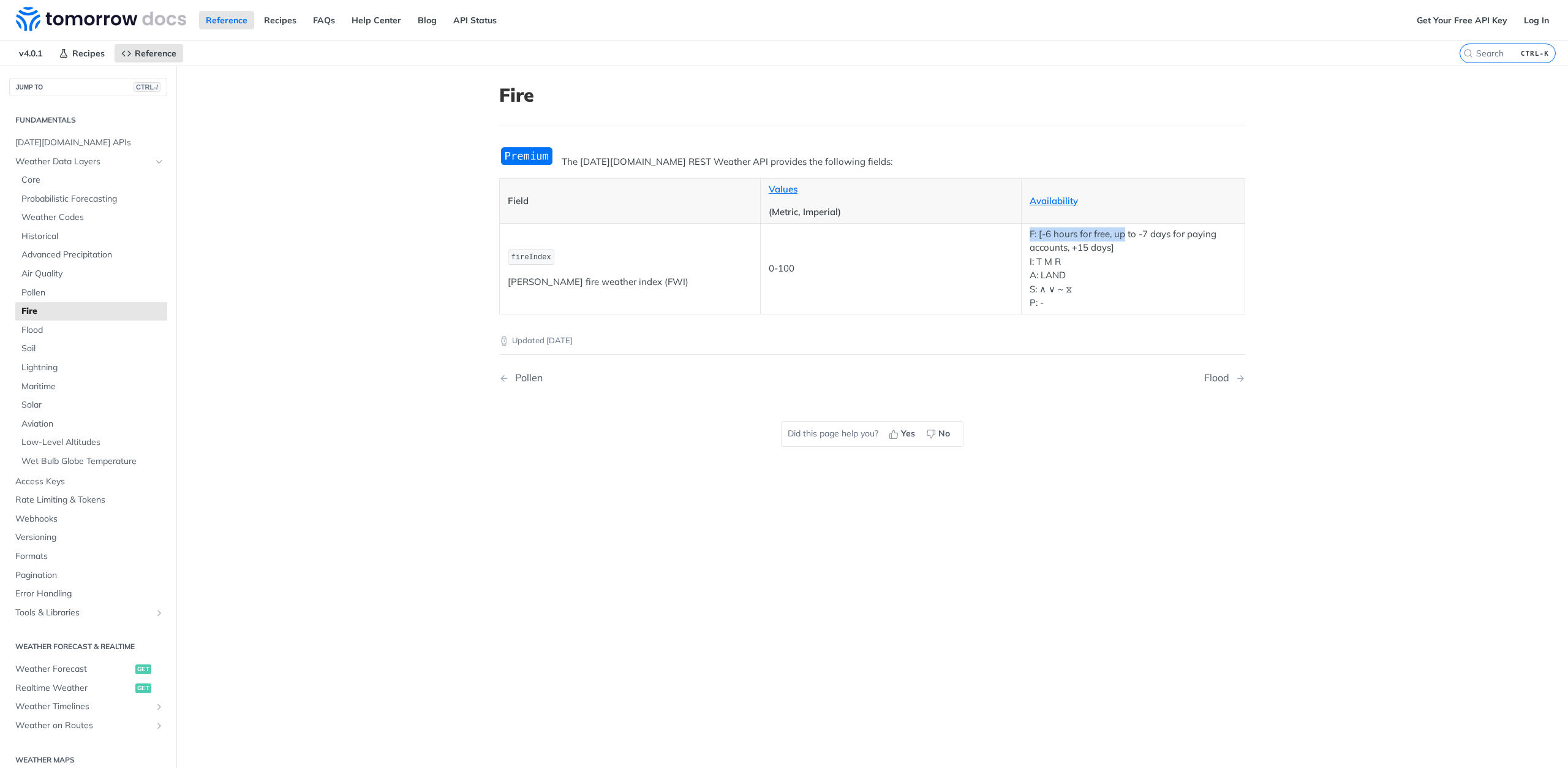
click at [1121, 230] on td "F: [-6 hours for free, up to -7 days for paying accounts, +15 days] I: T M R A:…" at bounding box center [1132, 268] width 223 height 91
click at [1142, 269] on p "F: [-6 hours for free, up to -7 days for paying accounts, +15 days] I: T M R A:…" at bounding box center [1133, 268] width 207 height 83
drag, startPoint x: 1134, startPoint y: 236, endPoint x: 1215, endPoint y: 248, distance: 81.9
click at [1215, 248] on p "F: [-6 hours for free, up to -7 days for paying accounts, +15 days] I: T M R A:…" at bounding box center [1133, 268] width 207 height 83
click at [1215, 259] on p "F: [-6 hours for free, up to -7 days for paying accounts, +15 days] I: T M R A:…" at bounding box center [1133, 268] width 207 height 83
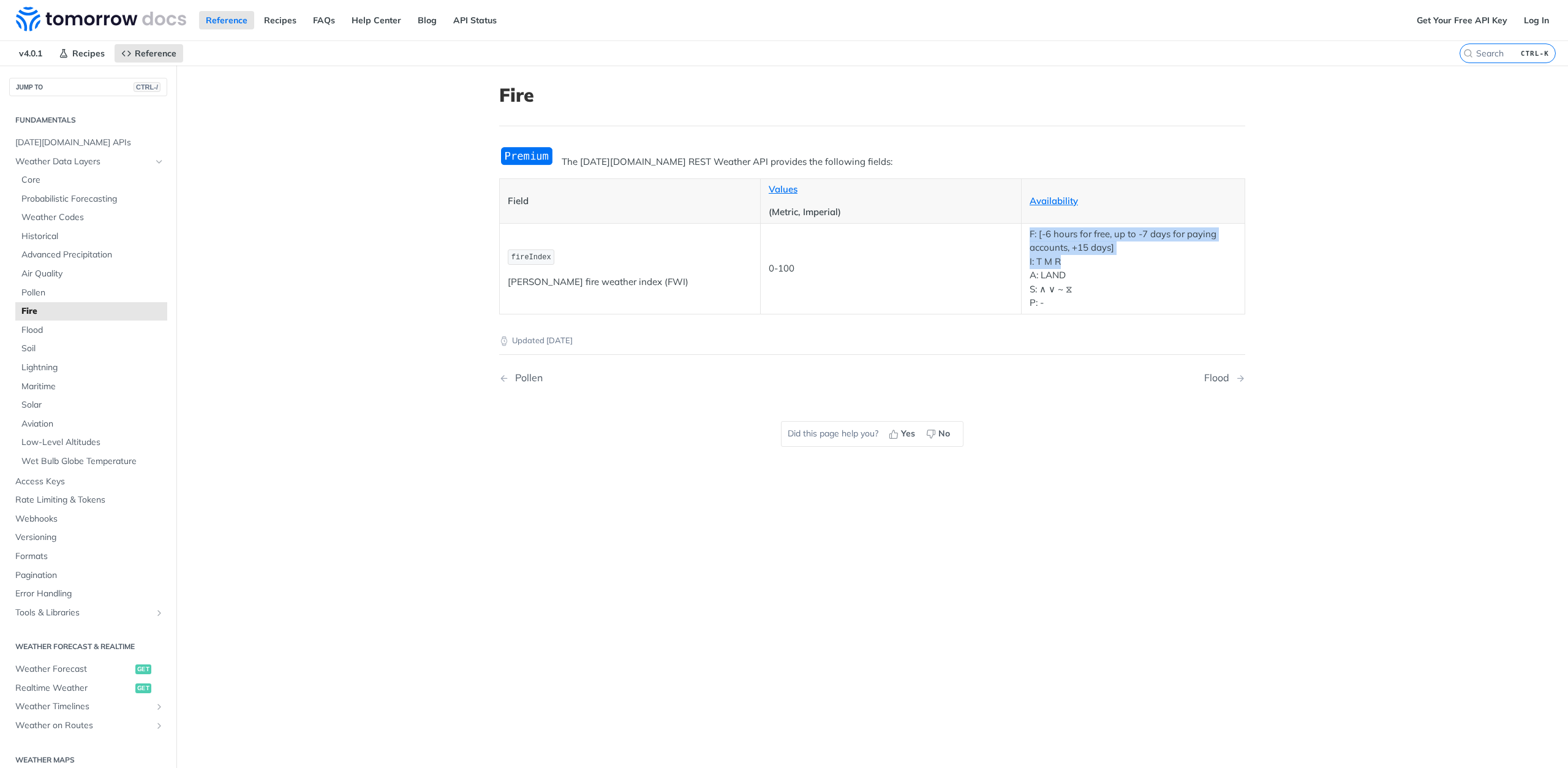
drag, startPoint x: 1079, startPoint y: 264, endPoint x: 1099, endPoint y: 268, distance: 20.4
click at [1099, 268] on tr "fireIndex Fosberg fire weather index (FWI) 0-100 F: [-6 hours for free, up to -…" at bounding box center [872, 268] width 745 height 91
click at [1172, 309] on p "F: [-6 hours for free, up to -7 days for paying accounts, +15 days] I: T M R A:…" at bounding box center [1133, 268] width 207 height 83
drag, startPoint x: 1061, startPoint y: 256, endPoint x: 1135, endPoint y: 254, distance: 74.0
click at [1135, 254] on p "F: [-6 hours for free, up to -7 days for paying accounts, +15 days] I: T M R A:…" at bounding box center [1133, 268] width 207 height 83
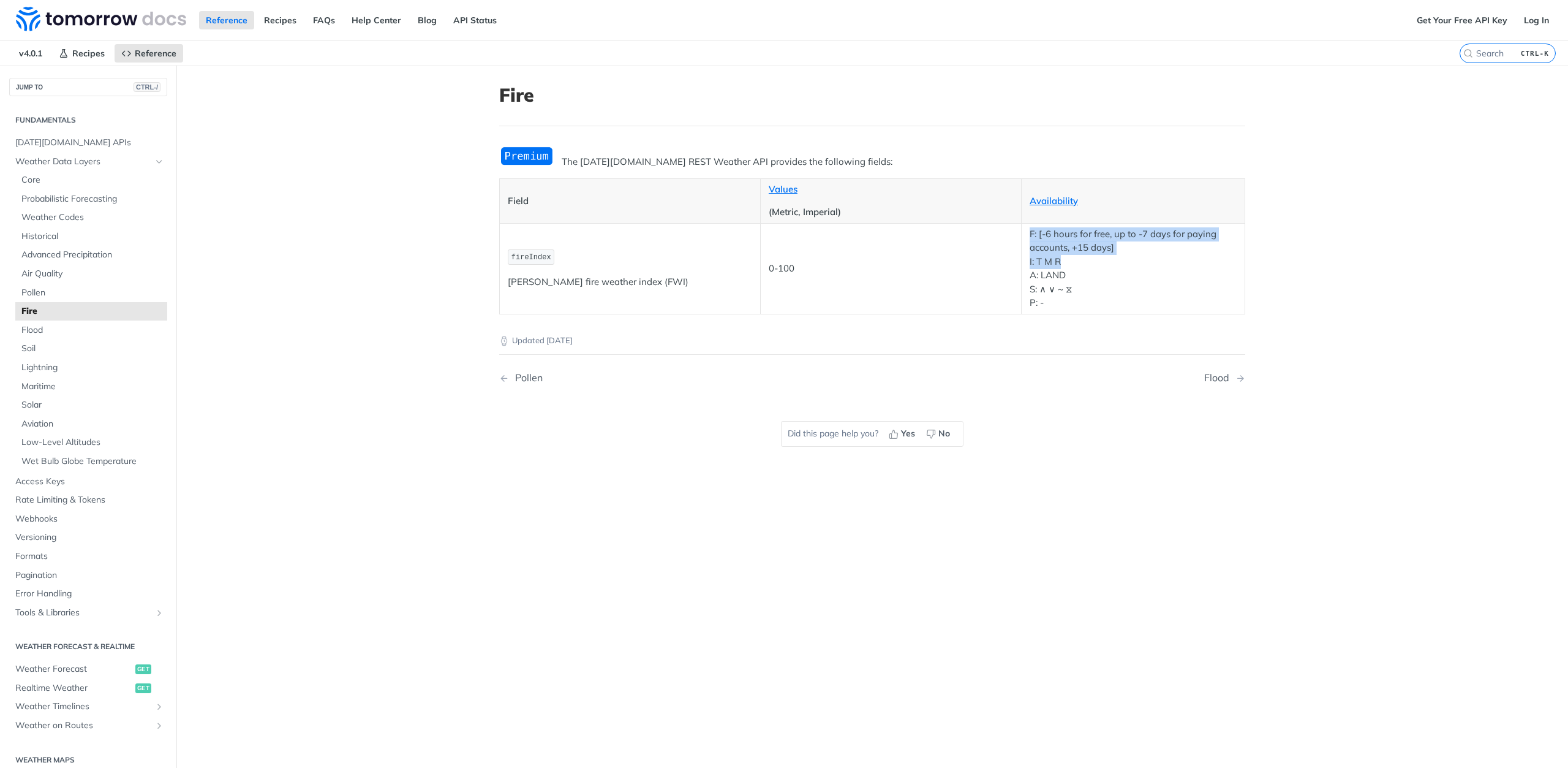
click at [1185, 258] on p "F: [-6 hours for free, up to -7 days for paying accounts, +15 days] I: T M R A:…" at bounding box center [1133, 268] width 207 height 83
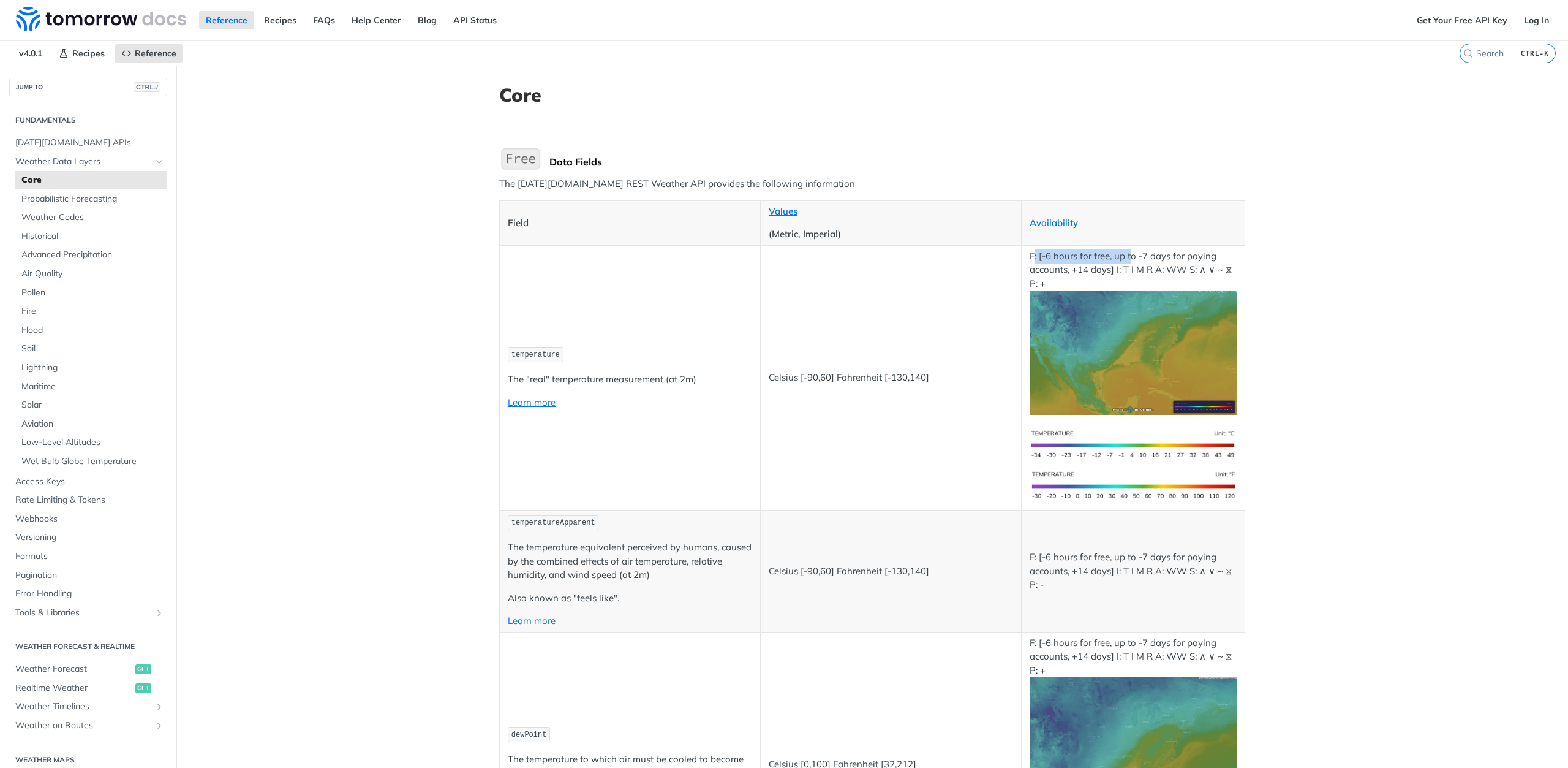
drag, startPoint x: 1030, startPoint y: 259, endPoint x: 1126, endPoint y: 259, distance: 96.0
click at [1126, 259] on p "F: [-6 hours for free, up to -7 days for paying accounts, +14 days] I: T I M R …" at bounding box center [1133, 332] width 207 height 166
click at [1085, 300] on img "Expand image" at bounding box center [1133, 352] width 207 height 124
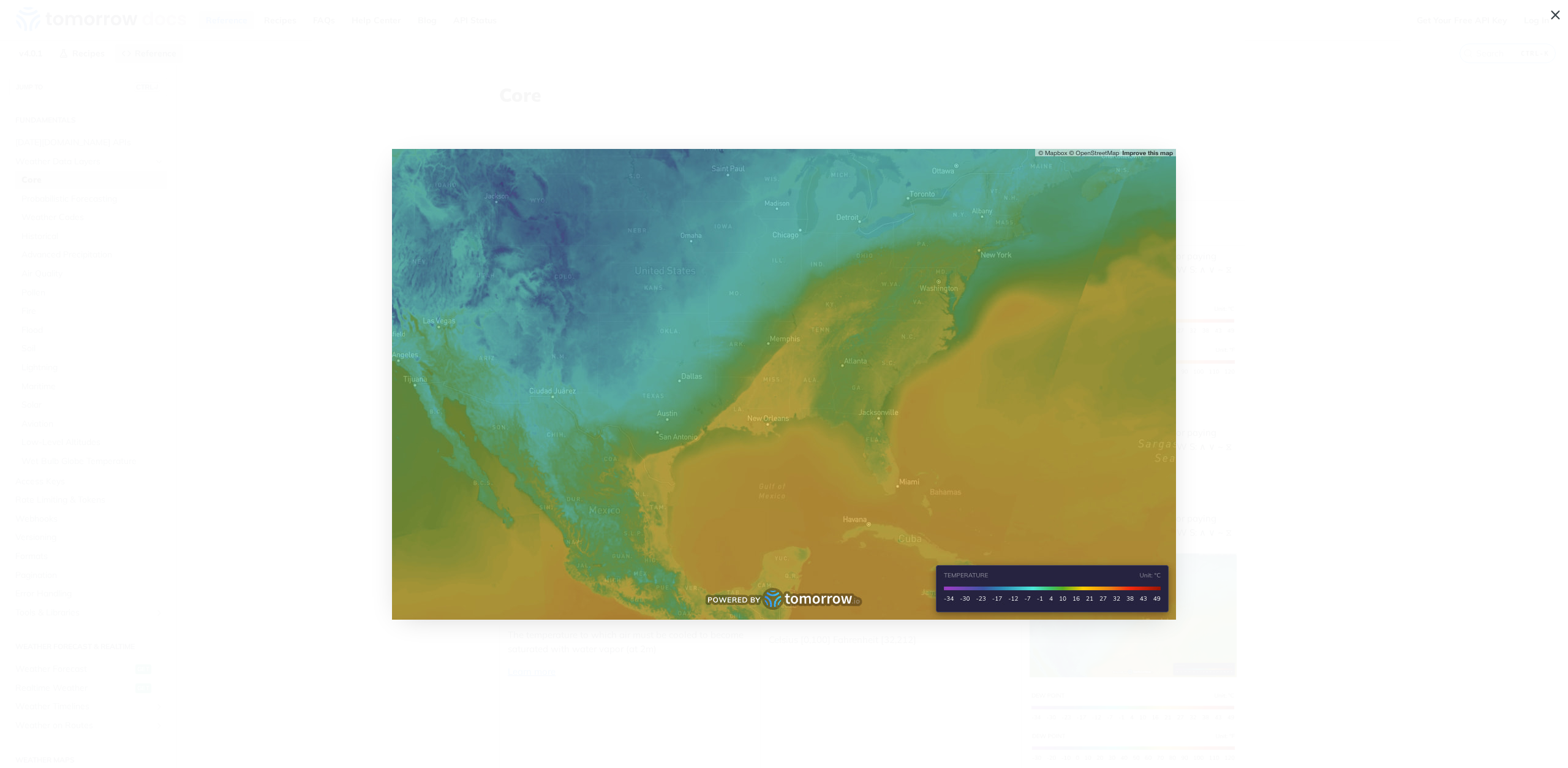
click at [1477, 347] on span "Collapse image" at bounding box center [784, 384] width 1568 height 768
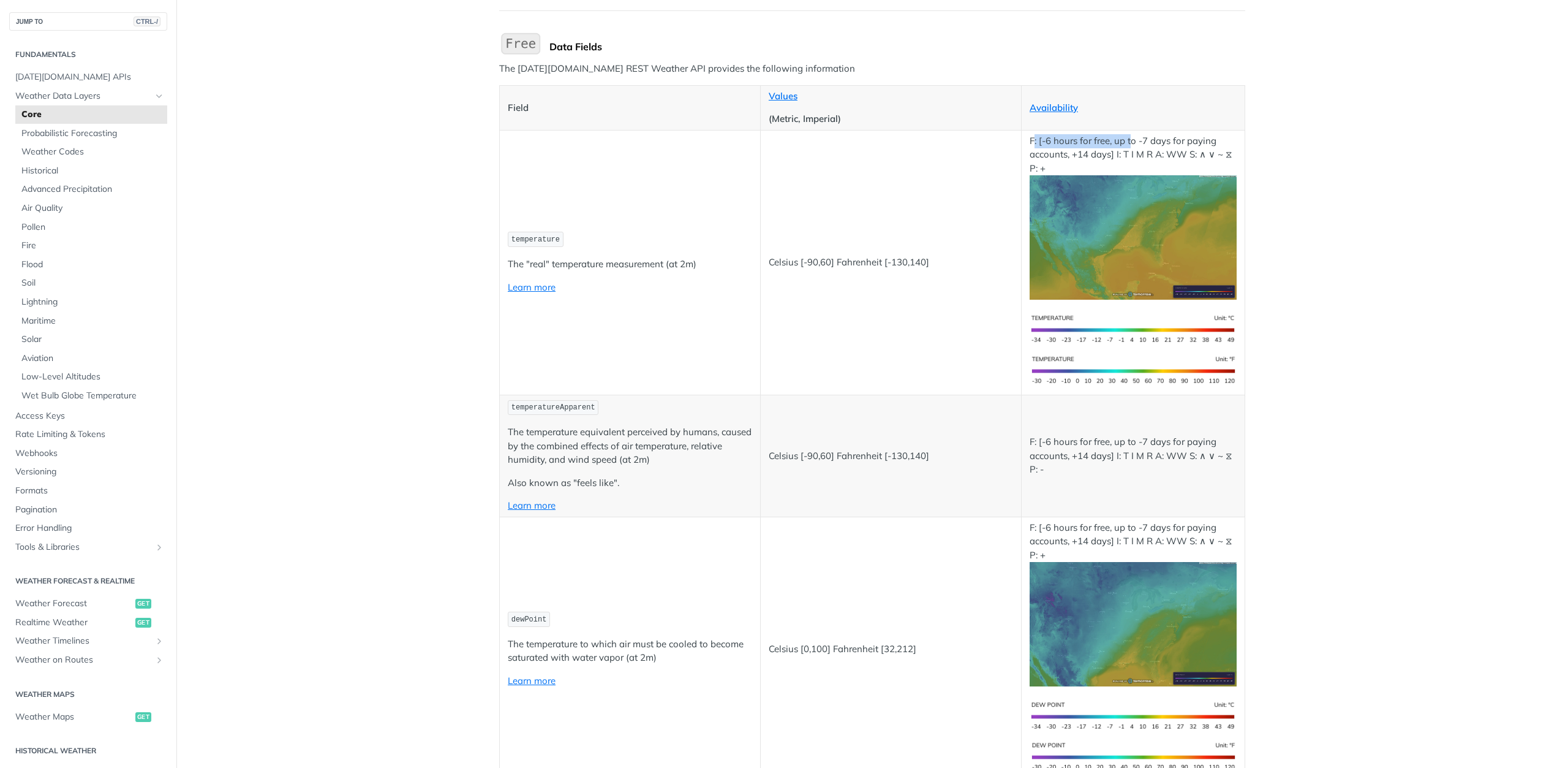
scroll to position [123, 0]
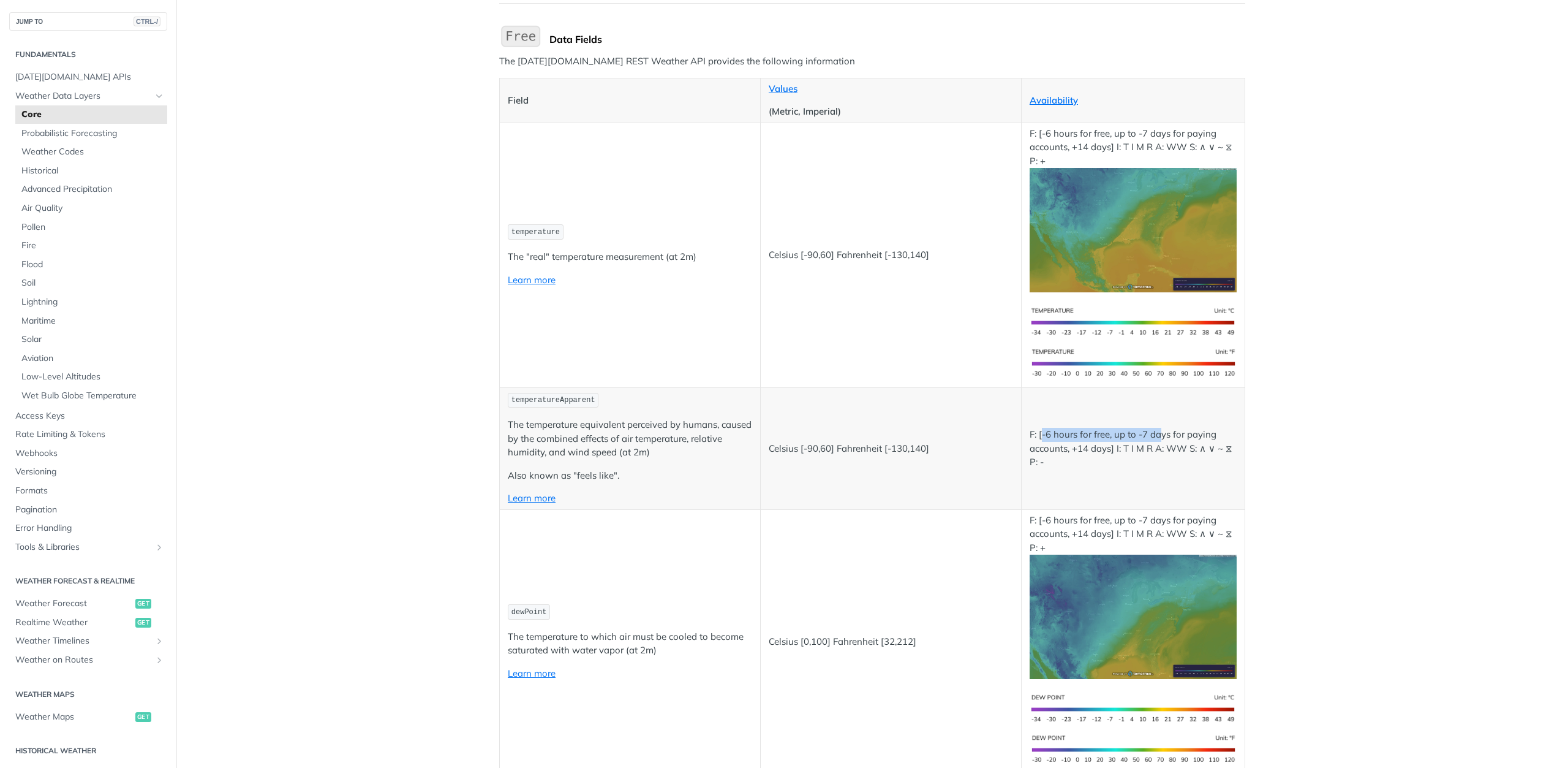
drag, startPoint x: 1036, startPoint y: 436, endPoint x: 1158, endPoint y: 439, distance: 122.0
click at [1158, 439] on p "F: [-6 hours for free, up to -7 days for paying accounts, +14 days] I: T I M R …" at bounding box center [1133, 449] width 207 height 42
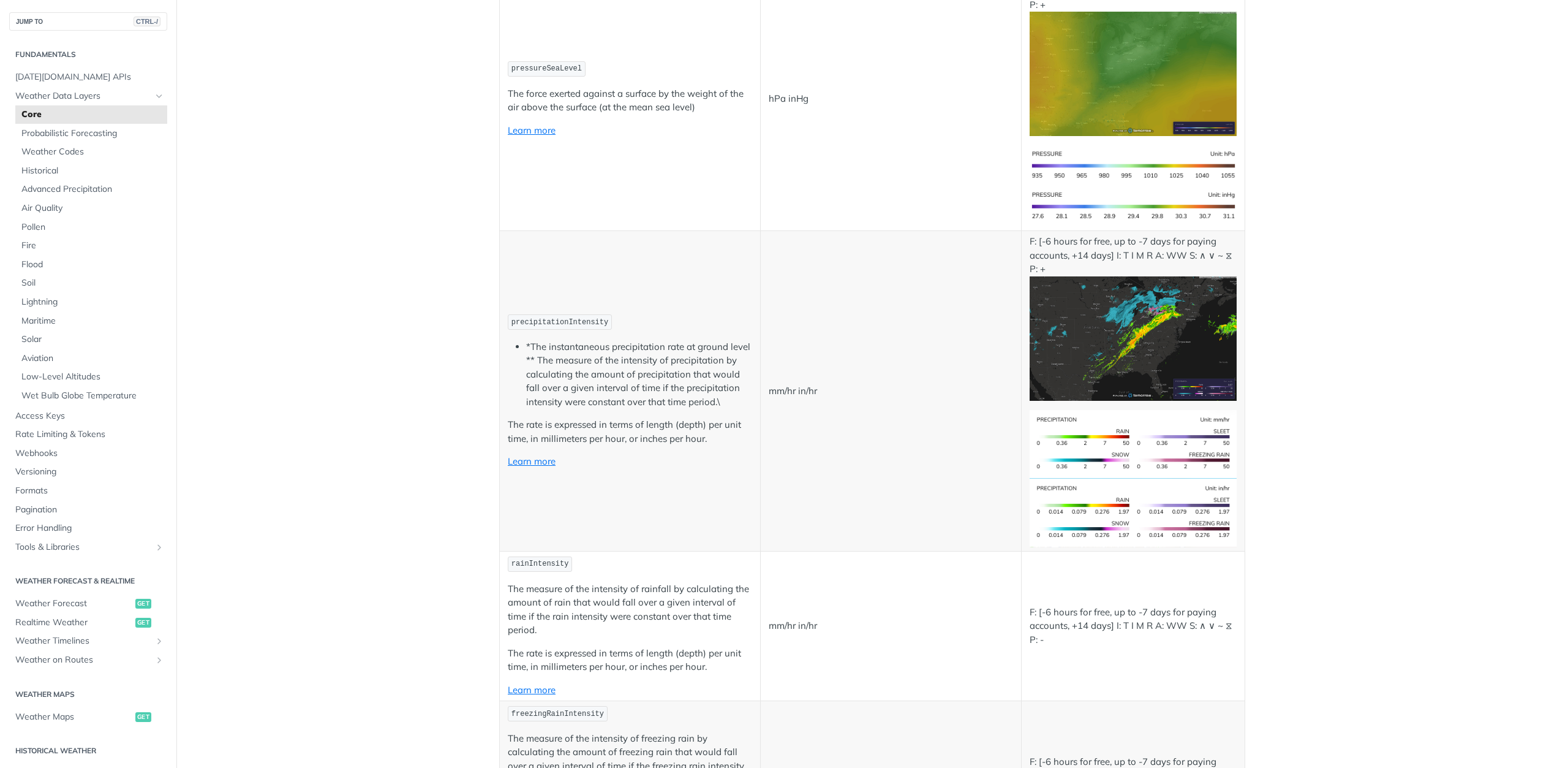
scroll to position [2206, 0]
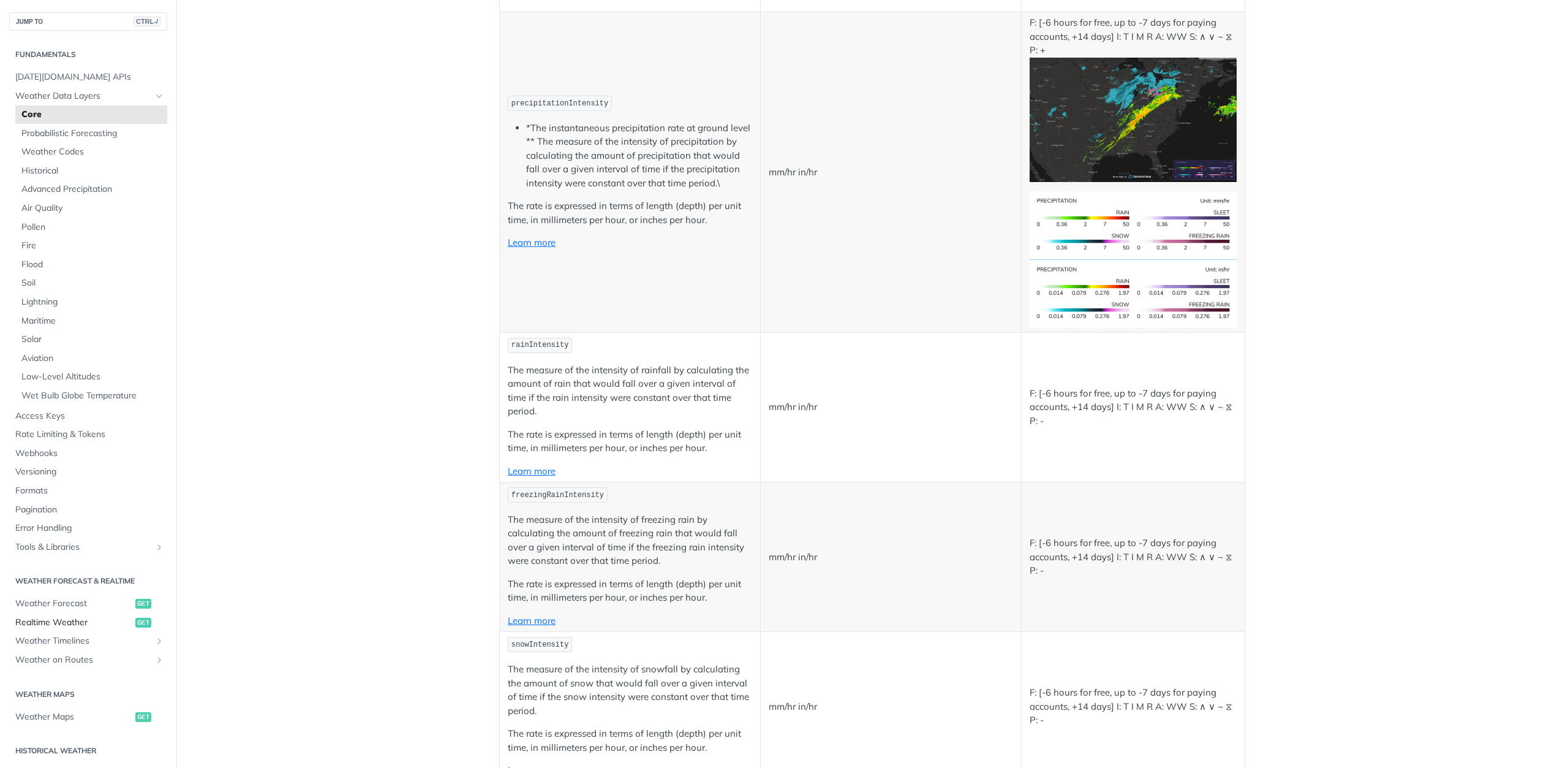
click at [62, 618] on span "Realtime Weather" at bounding box center [74, 622] width 117 height 12
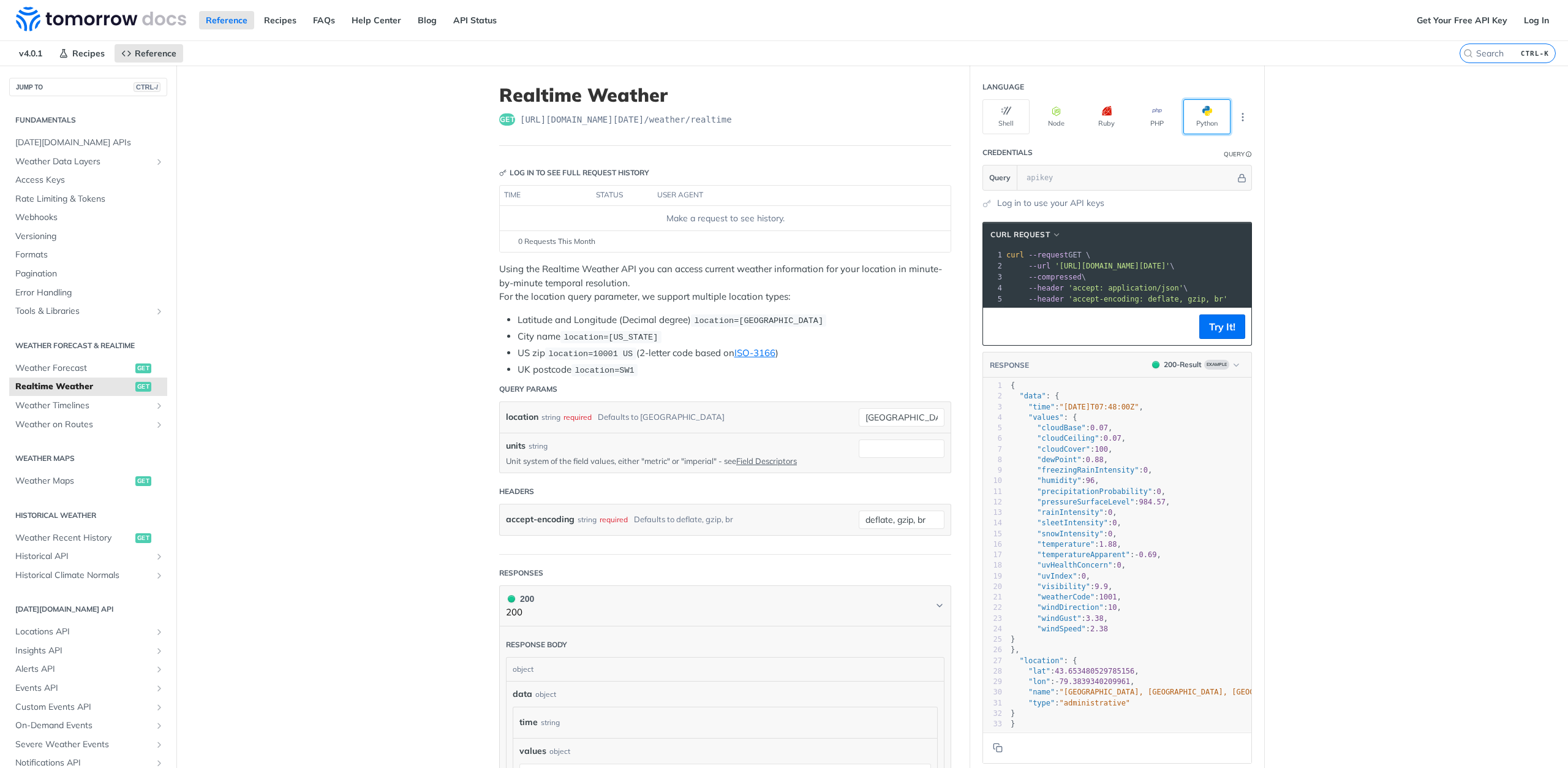
click at [1197, 120] on button "Python" at bounding box center [1207, 117] width 47 height 35
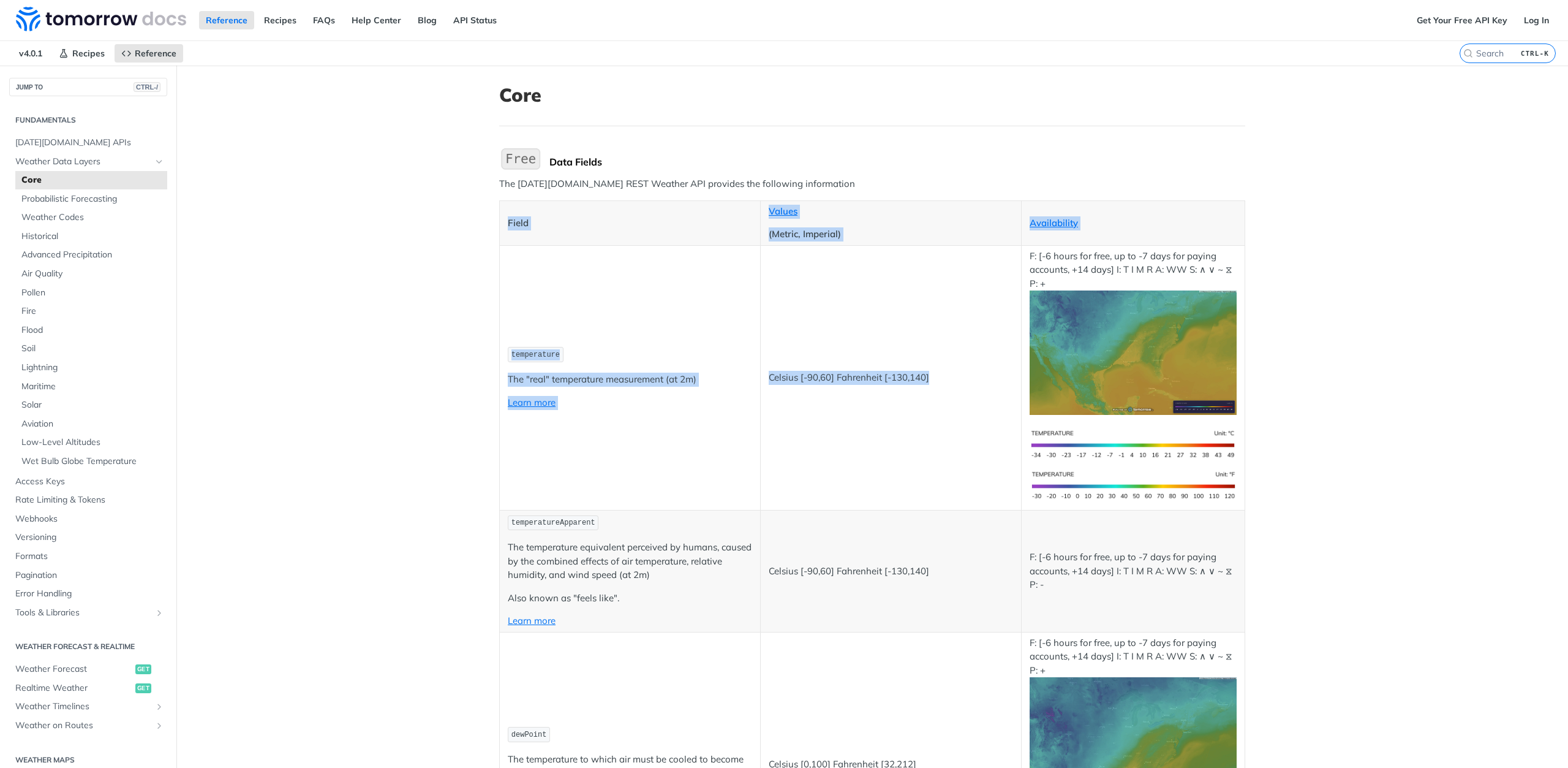
drag, startPoint x: 1250, startPoint y: 270, endPoint x: 1344, endPoint y: 277, distance: 94.3
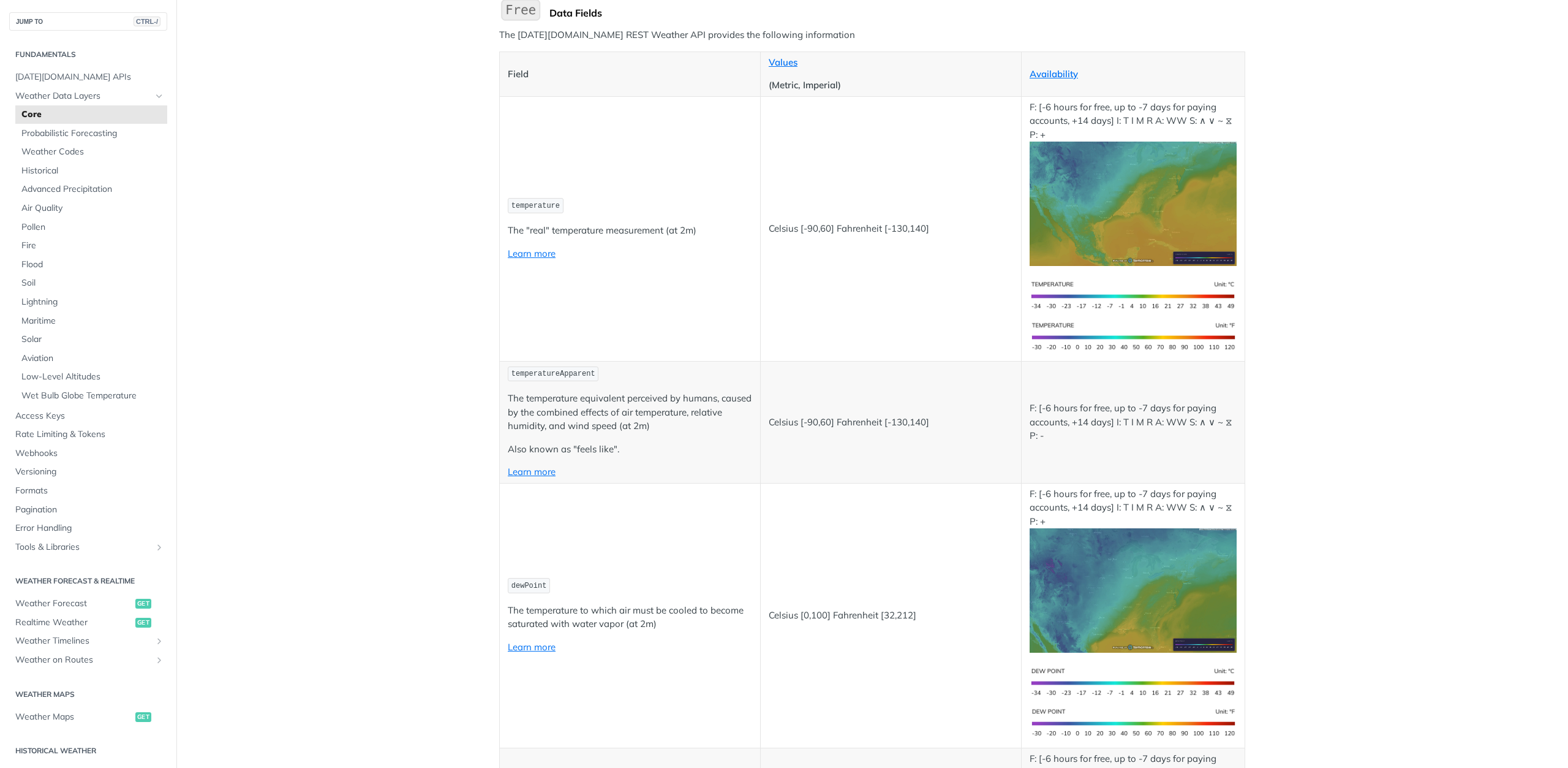
scroll to position [184, 0]
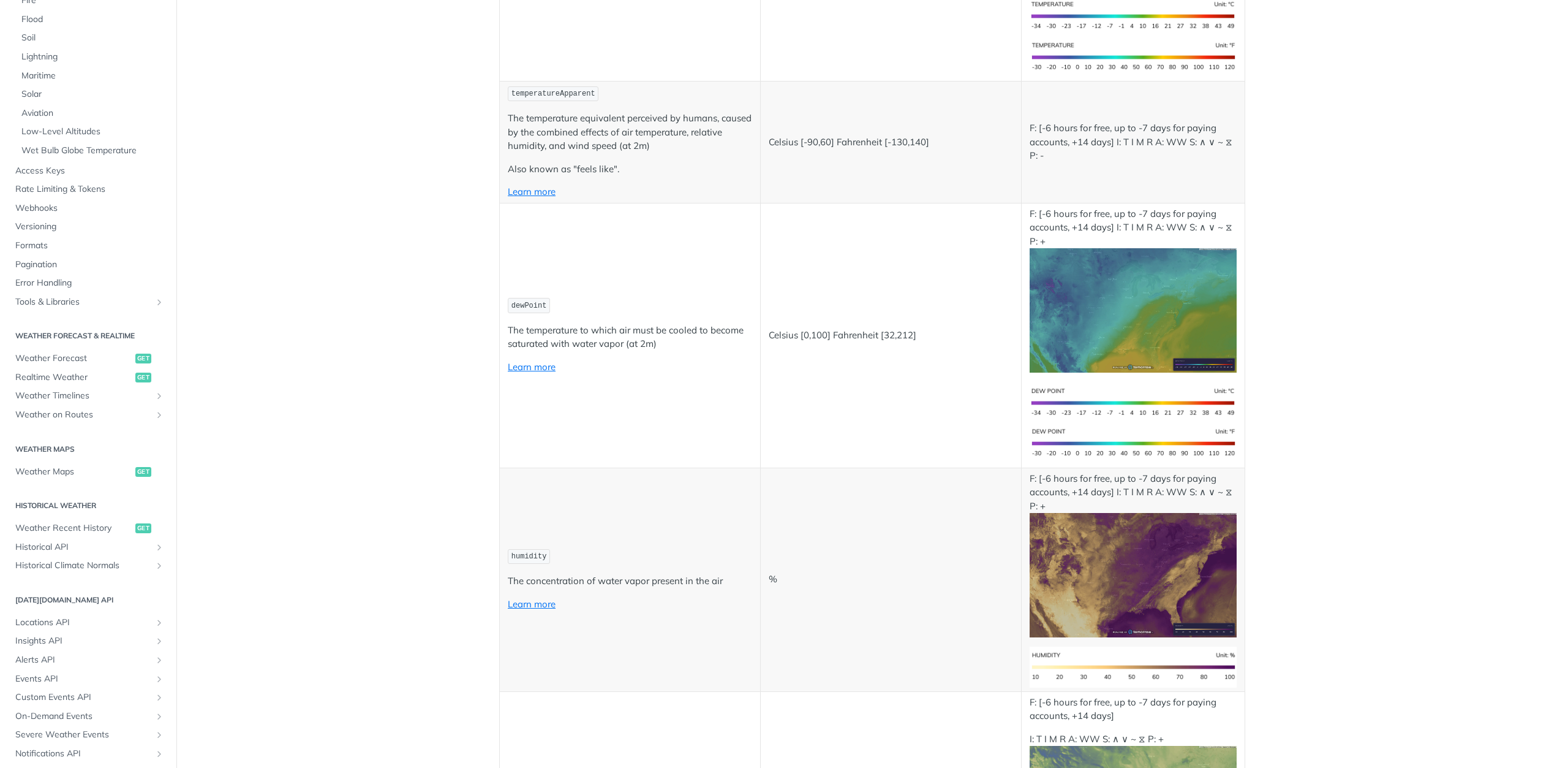
scroll to position [613, 0]
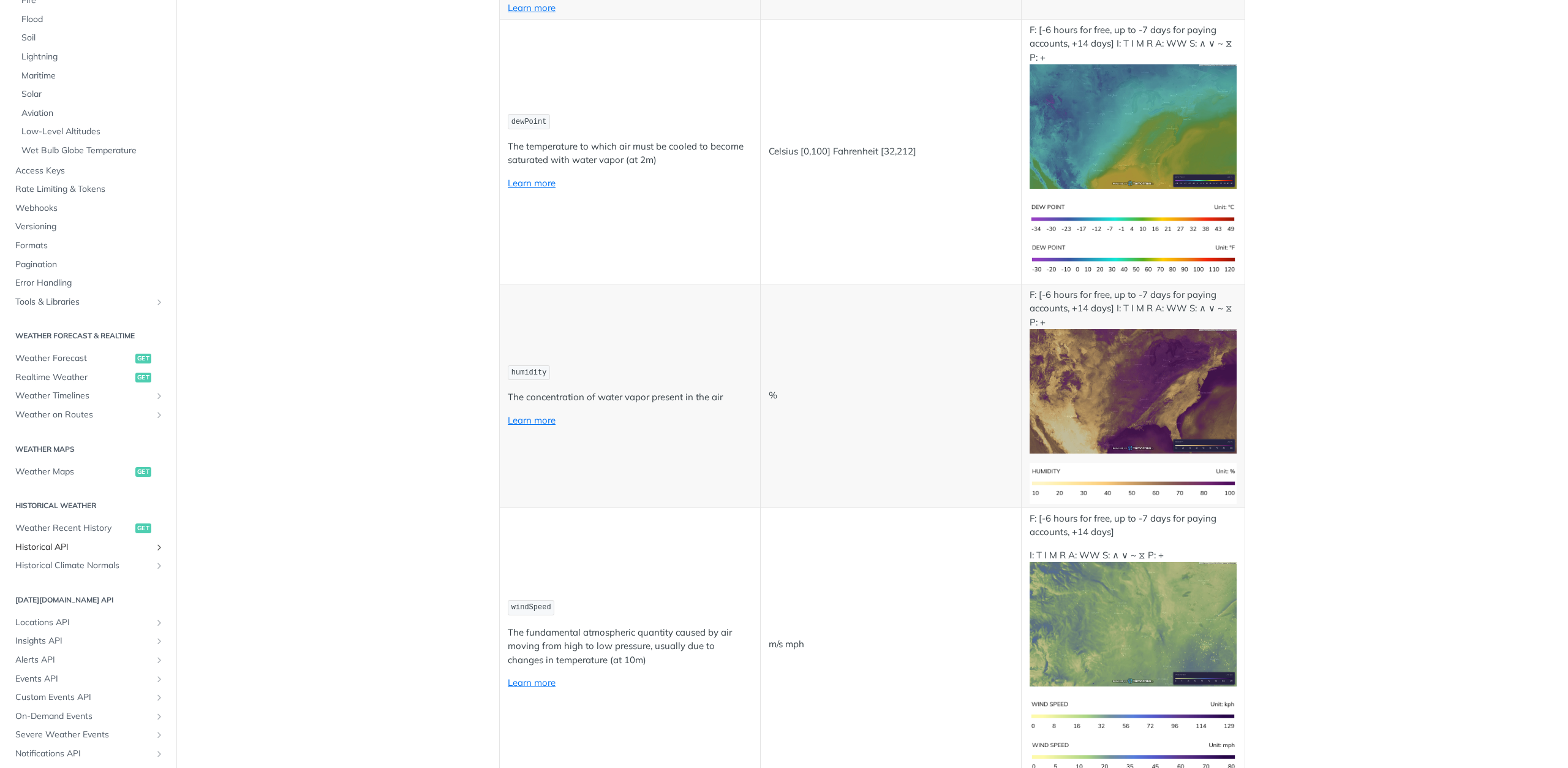
click at [119, 551] on span "Historical API" at bounding box center [83, 547] width 136 height 12
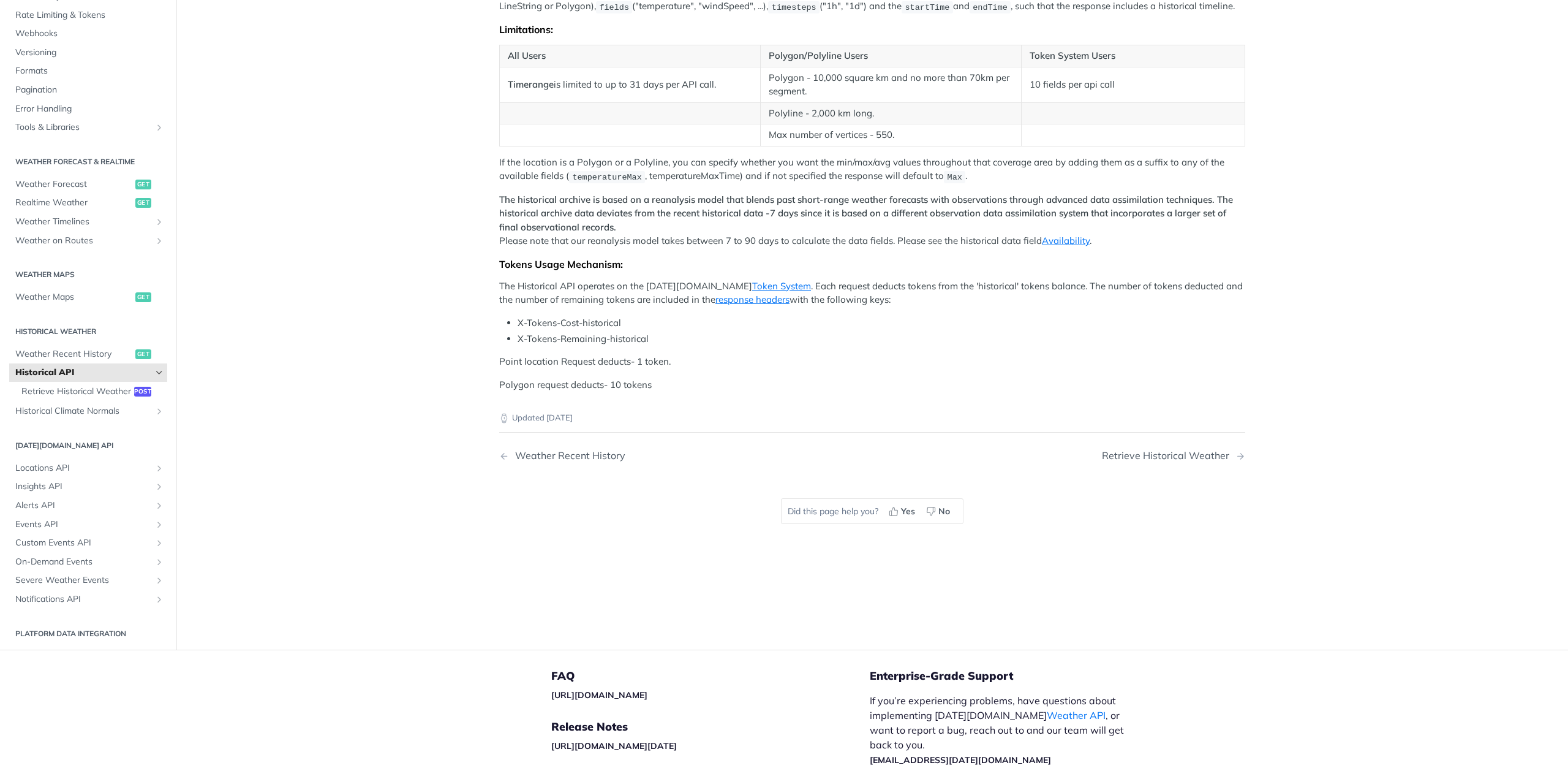
scroll to position [245, 0]
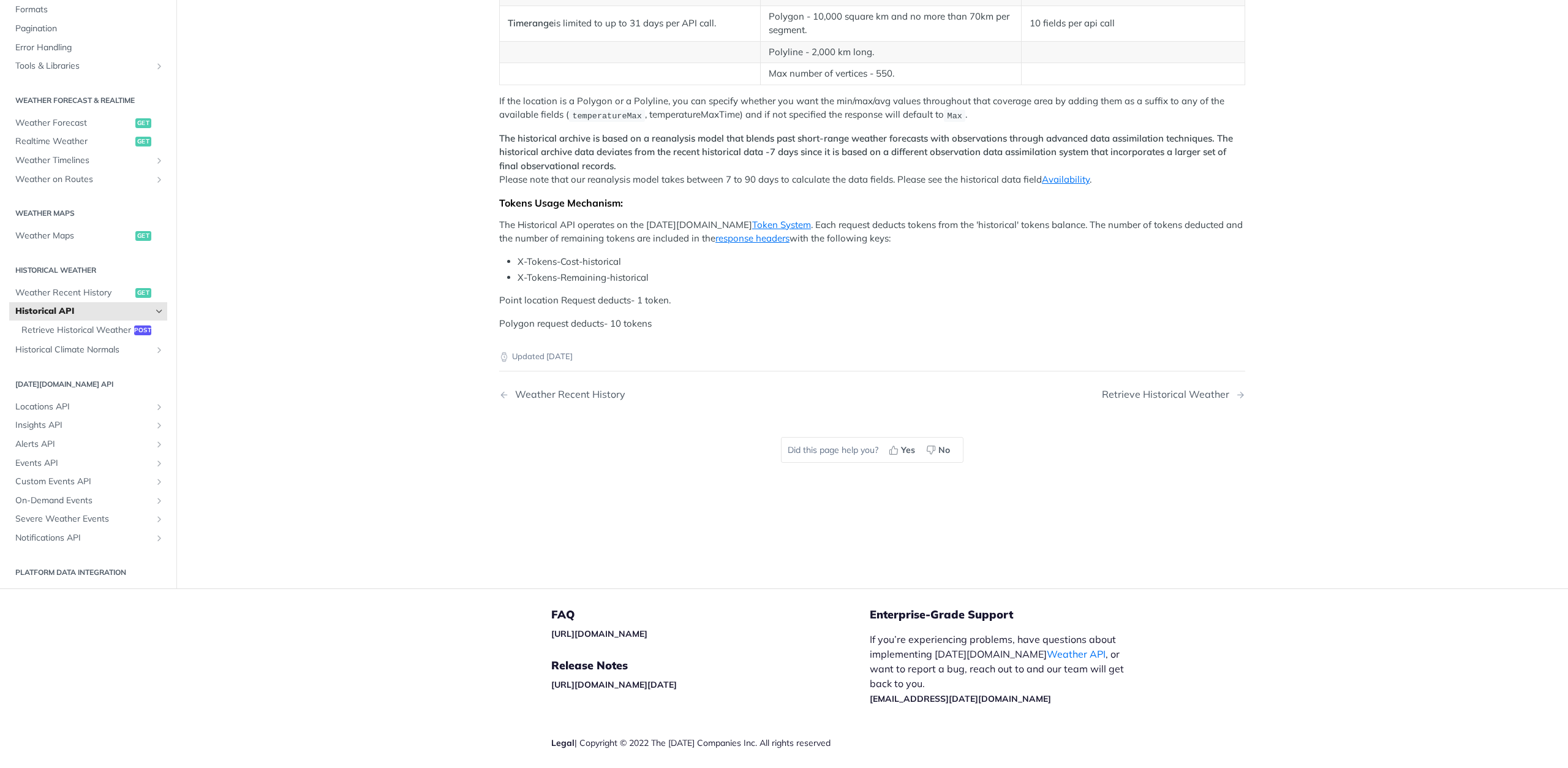
click at [294, 485] on main "JUMP TO CTRL-/ Fundamentals [DATE][DOMAIN_NAME] APIs Weather Data Layers Core P…" at bounding box center [784, 204] width 1568 height 768
